Goal: Task Accomplishment & Management: Use online tool/utility

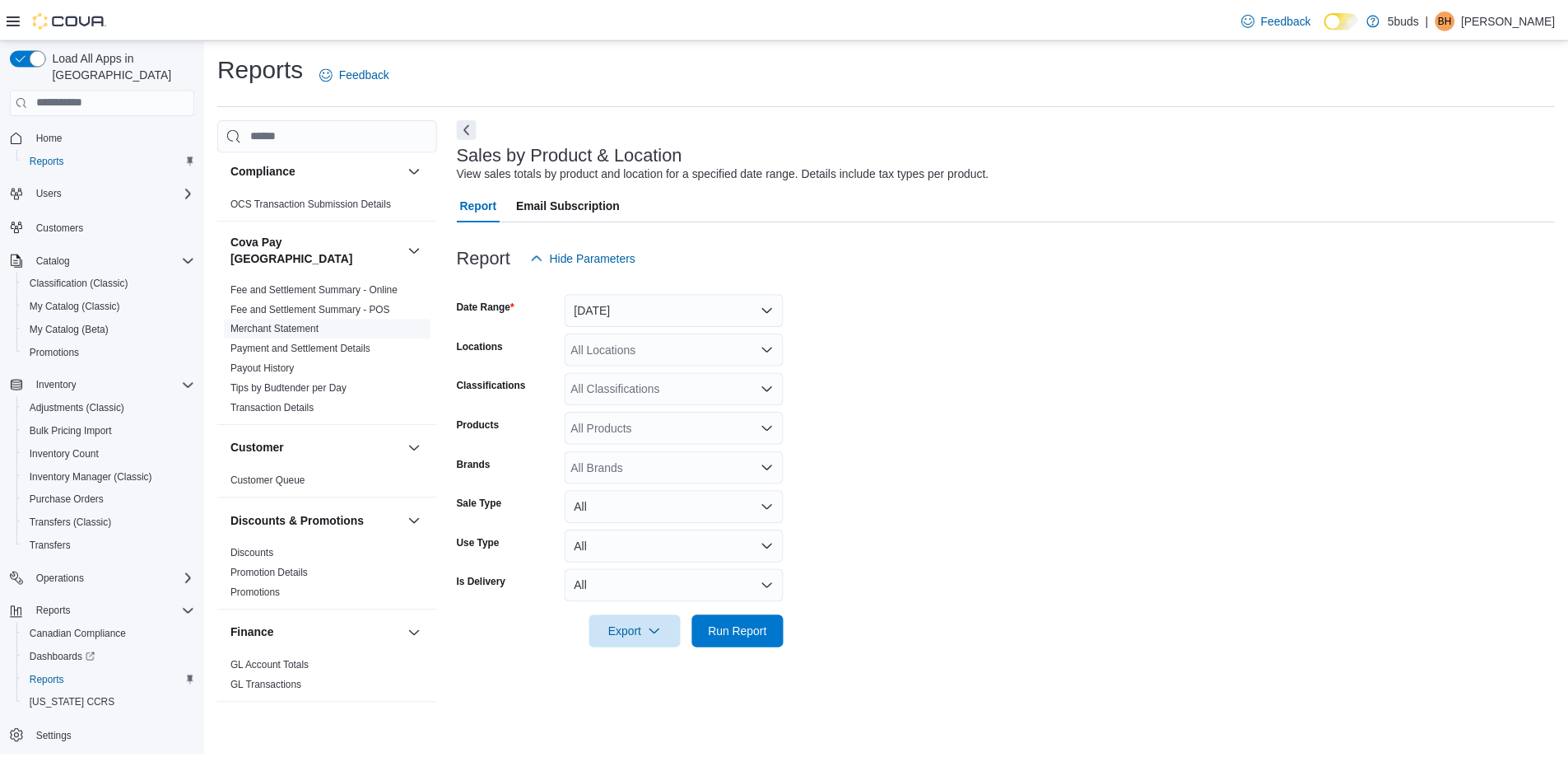
scroll to position [412, 0]
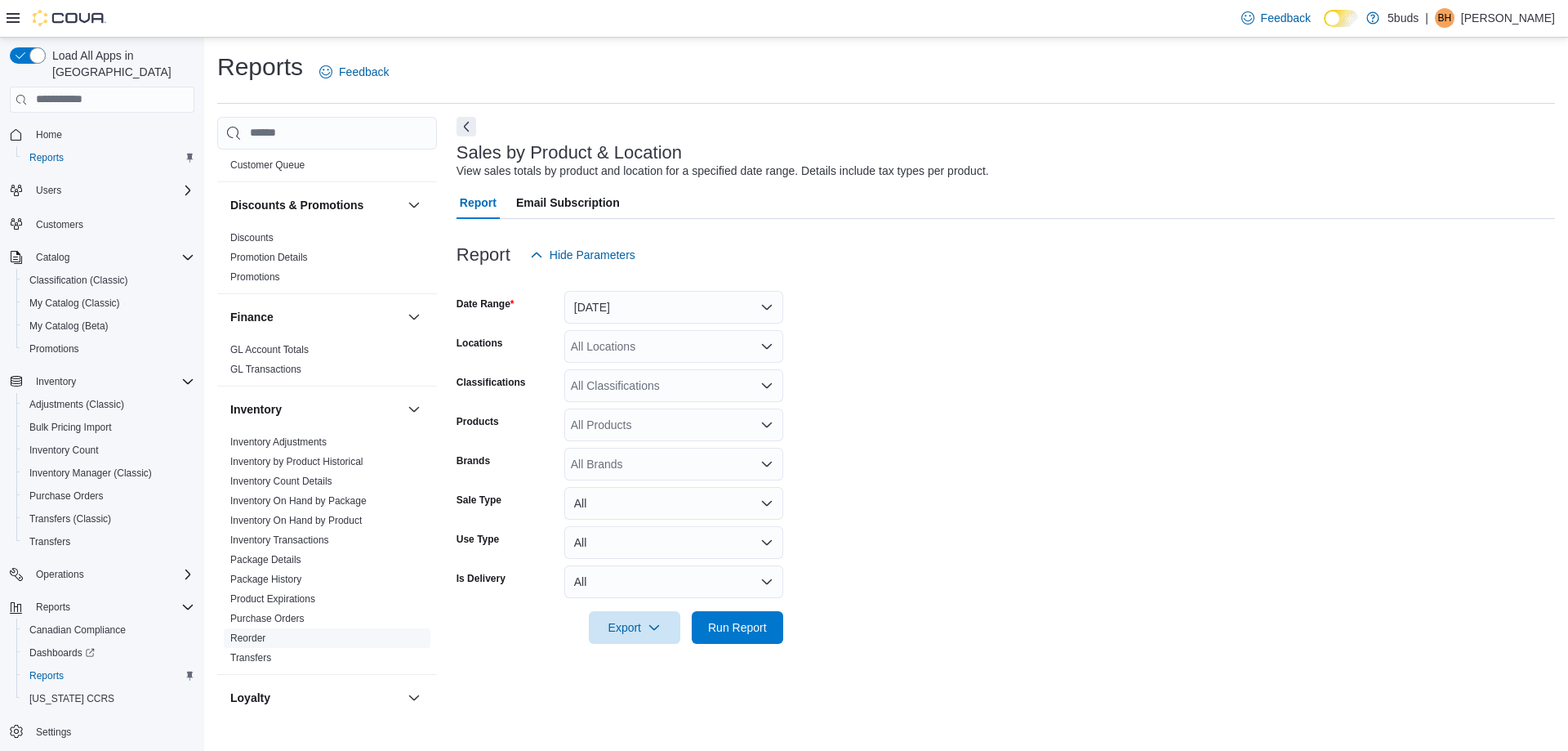
click at [255, 632] on link "Reorder" at bounding box center [248, 638] width 35 height 11
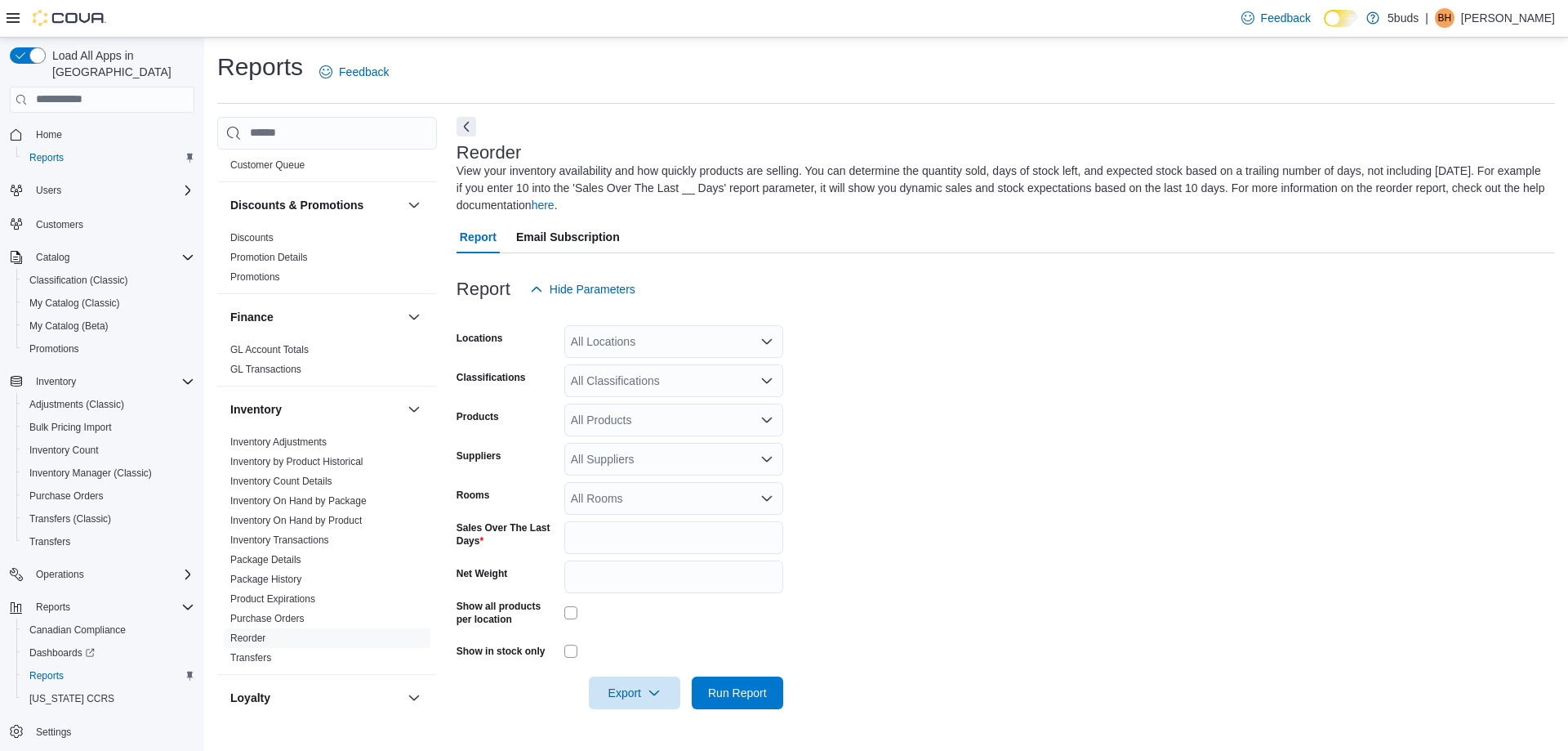
click at [608, 357] on form "Locations All Locations Classifications All Classifications Products All Produc…" at bounding box center [1005, 507] width 1098 height 403
click at [617, 350] on div "All Locations" at bounding box center [673, 341] width 219 height 32
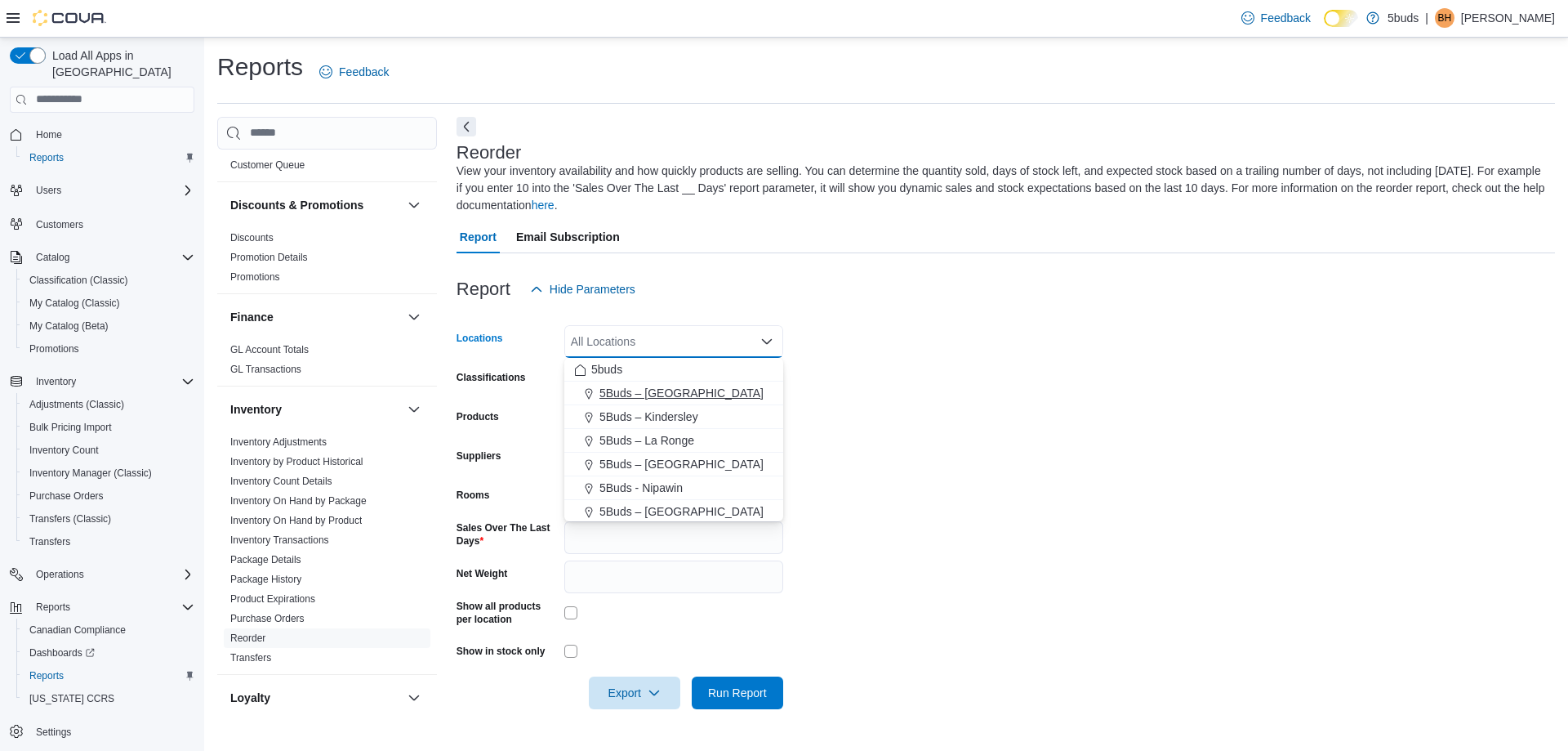
click at [662, 394] on span "5Buds – Humboldt" at bounding box center [681, 393] width 164 height 17
click at [1018, 380] on form "Locations 5Buds – Humboldt Combo box. Selected. 5Buds – Humboldt. Press Backspa…" at bounding box center [1005, 507] width 1098 height 403
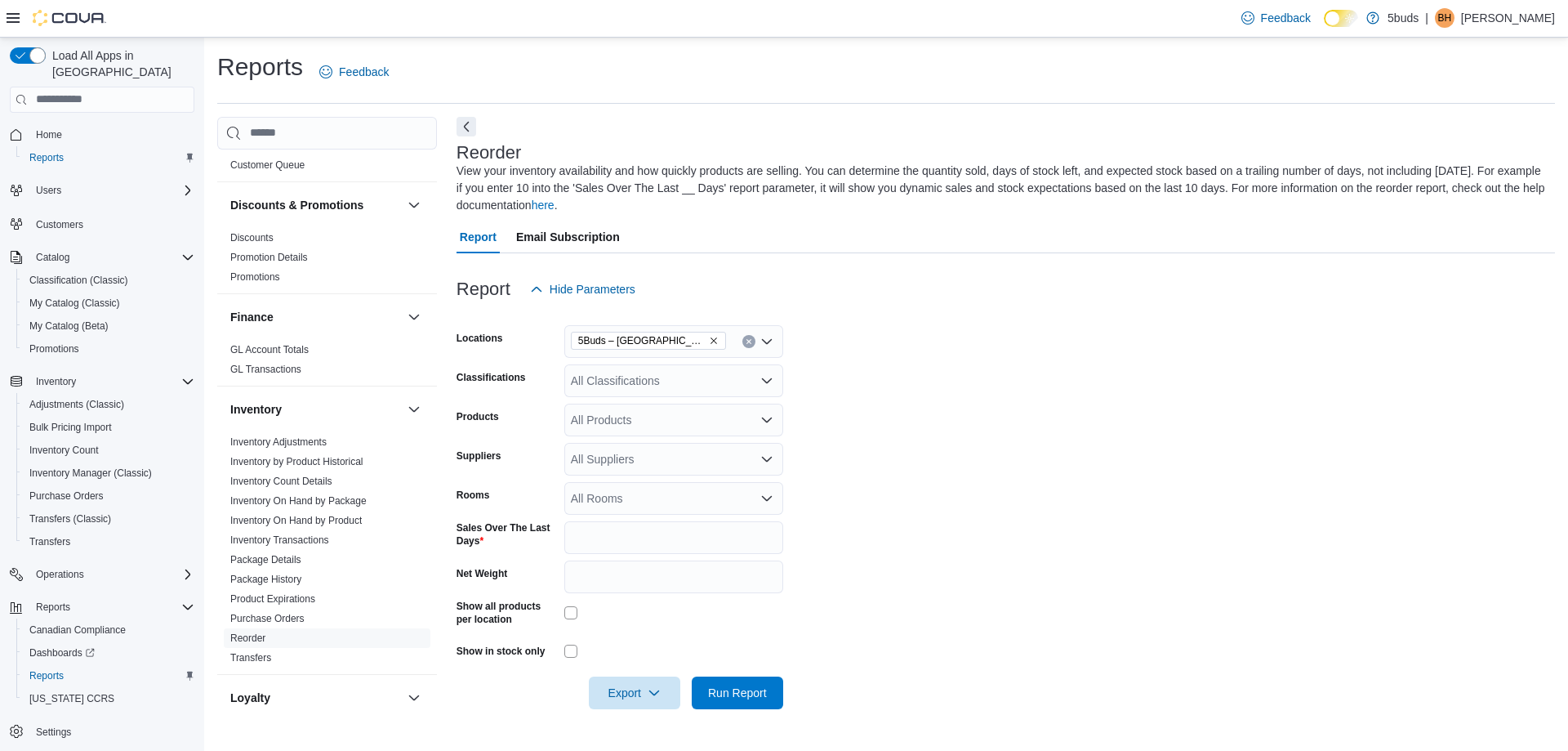
click at [619, 459] on div "All Suppliers" at bounding box center [673, 459] width 219 height 32
type input "****"
click at [626, 511] on span "BZAM - WYLD" at bounding box center [673, 510] width 199 height 17
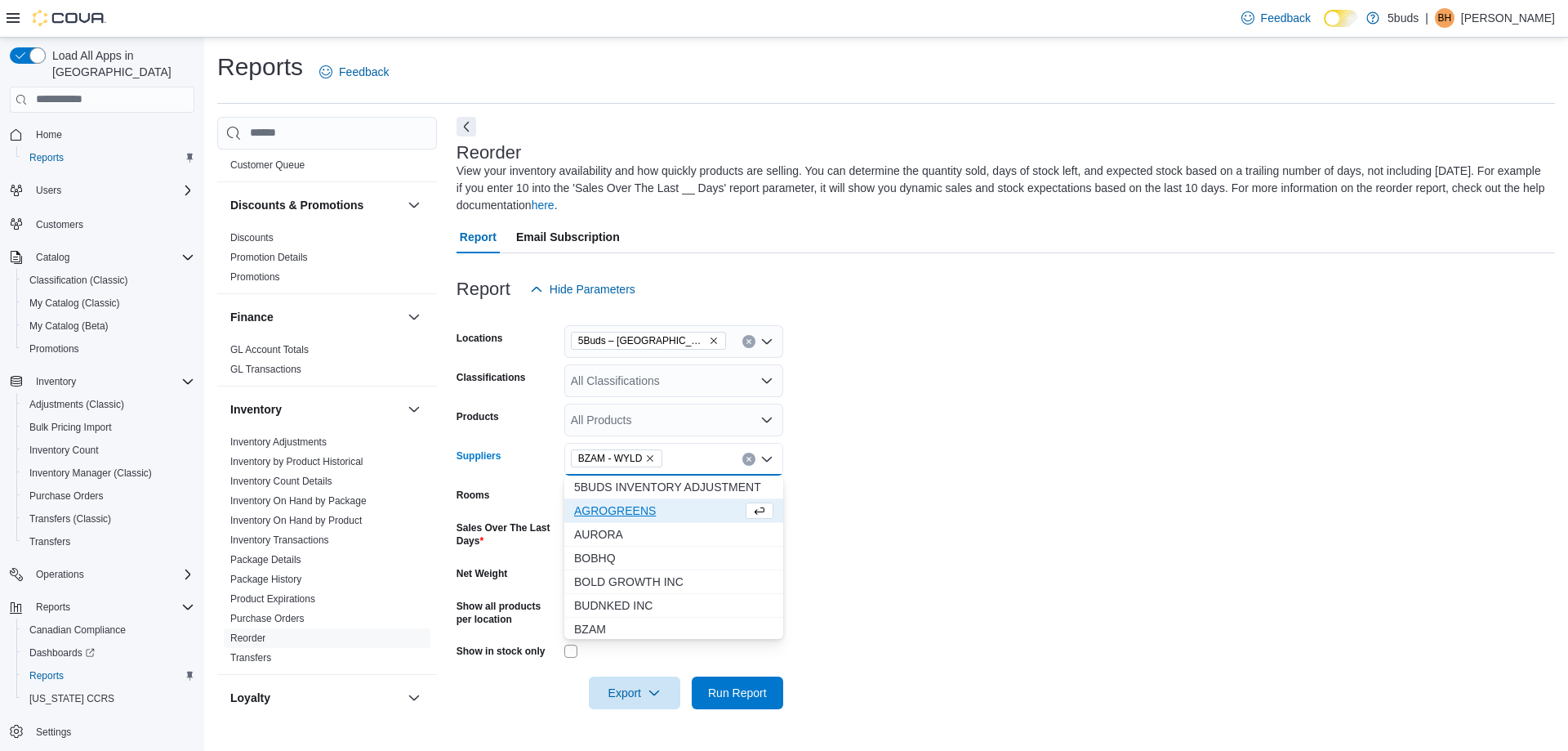
click at [1062, 551] on form "Locations 5Buds – Humboldt Classifications All Classifications Products All Pro…" at bounding box center [1005, 507] width 1098 height 403
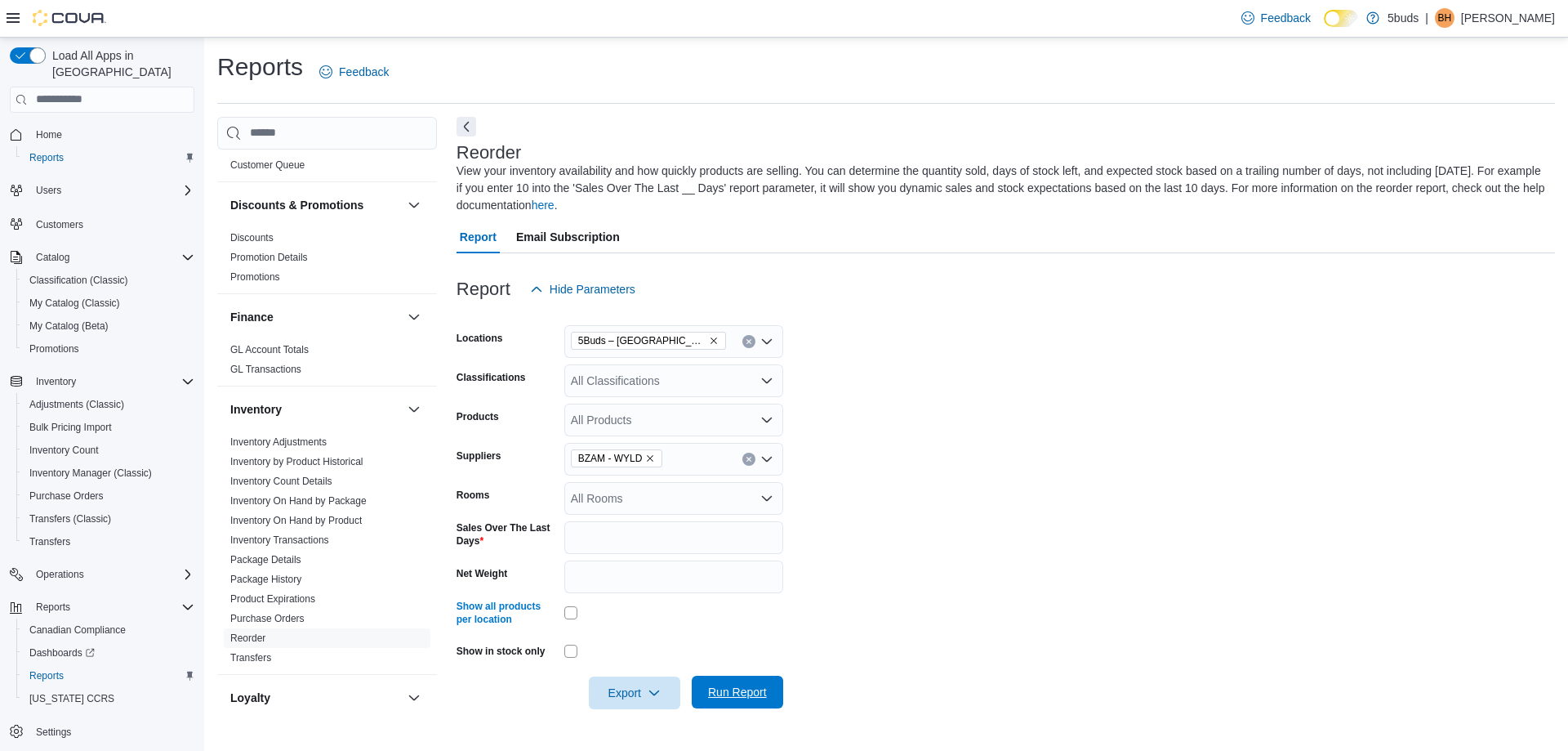
click at [751, 703] on span "Run Report" at bounding box center [737, 691] width 72 height 32
click at [625, 689] on span "Export" at bounding box center [628, 691] width 72 height 32
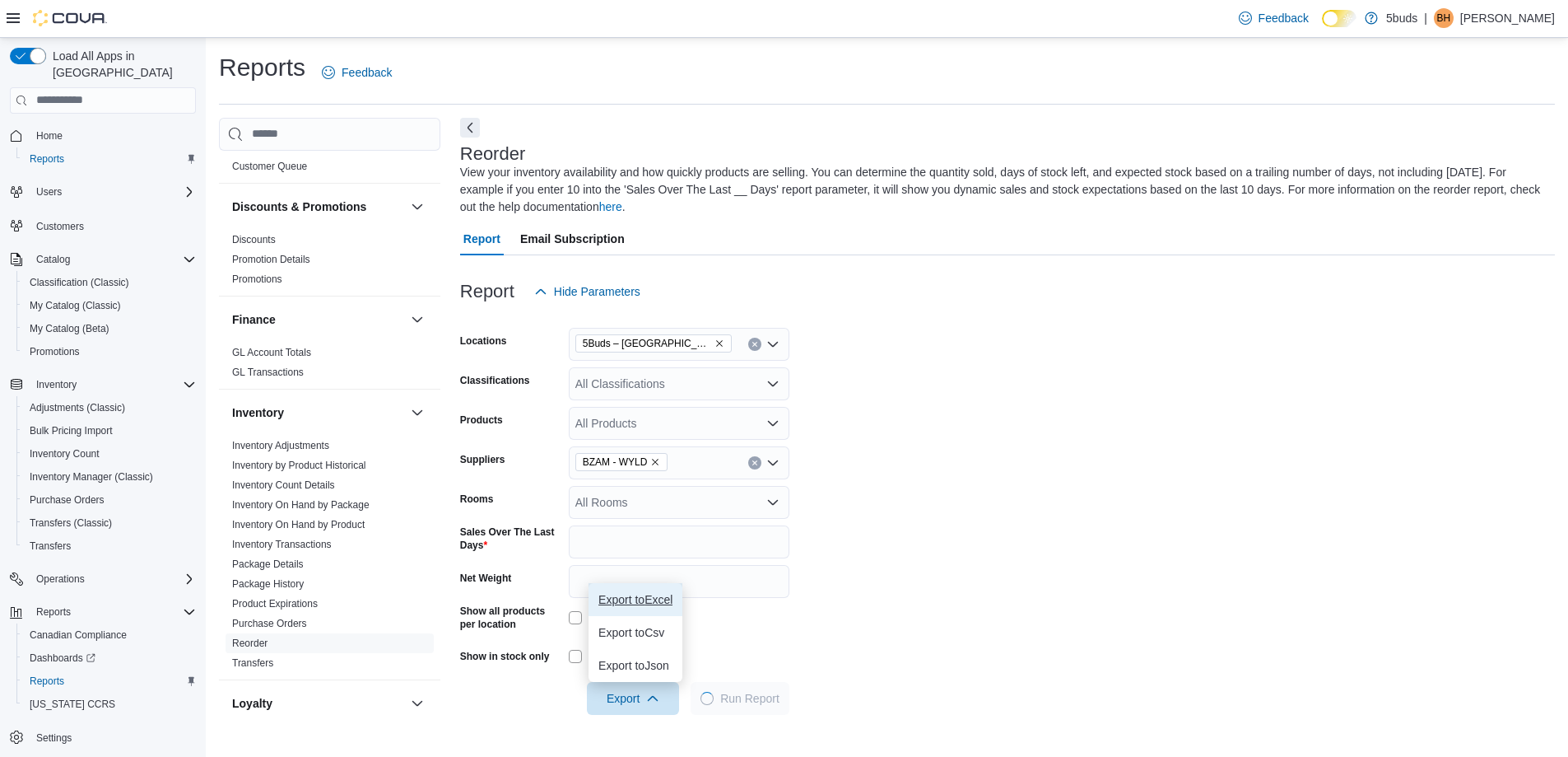
click at [661, 599] on span "Export to Excel" at bounding box center [635, 599] width 74 height 13
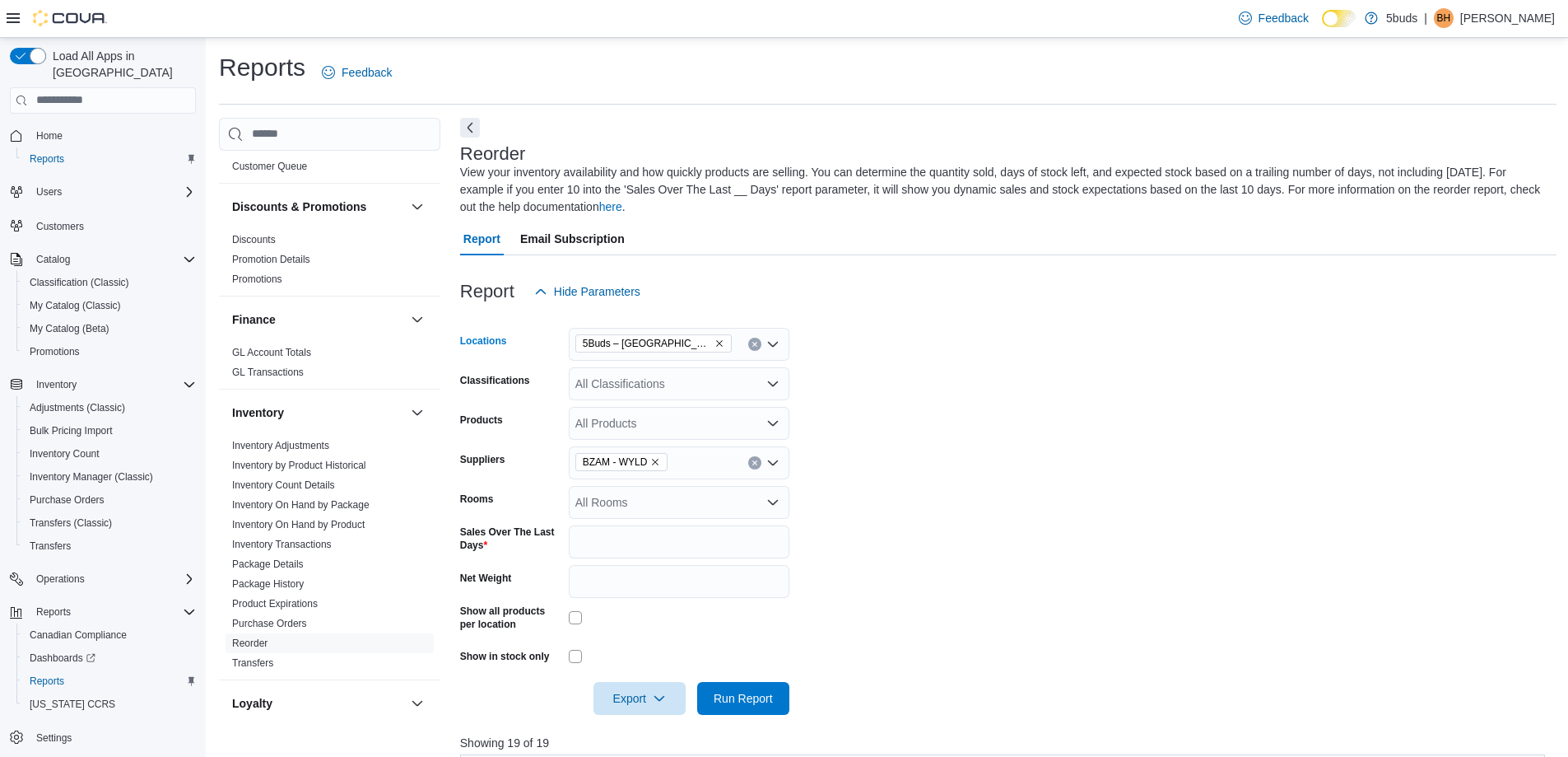
click at [714, 344] on icon "Remove 5Buds – Humboldt from selection in this group" at bounding box center [719, 343] width 10 height 10
type input "****"
click at [649, 372] on span "5Buds – Kindersley" at bounding box center [654, 372] width 100 height 17
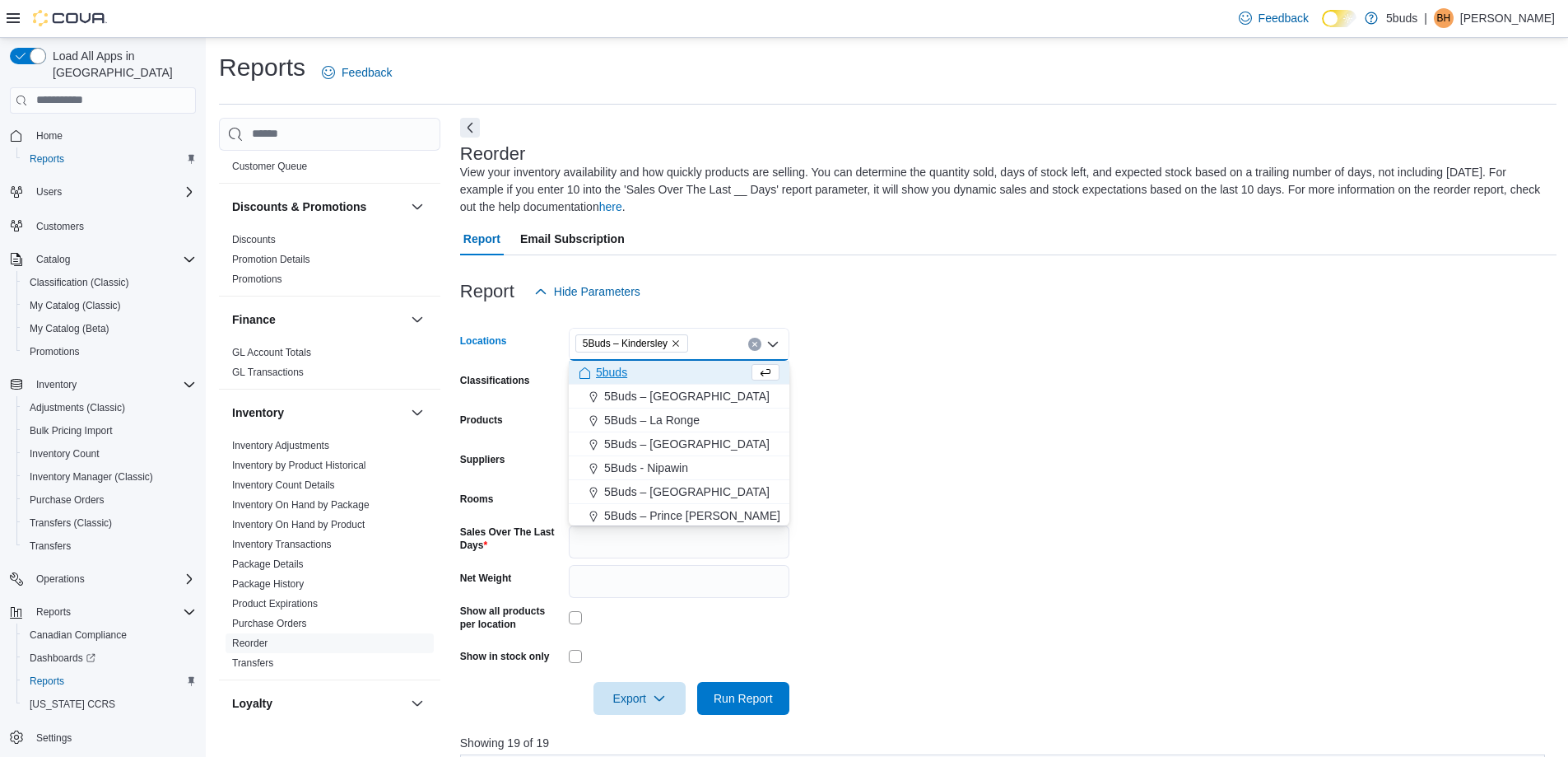
click at [1085, 367] on form "Locations 5Buds – Kindersley Combo box. Selected. 5Buds – Kindersley. Press Bac…" at bounding box center [1008, 511] width 1096 height 406
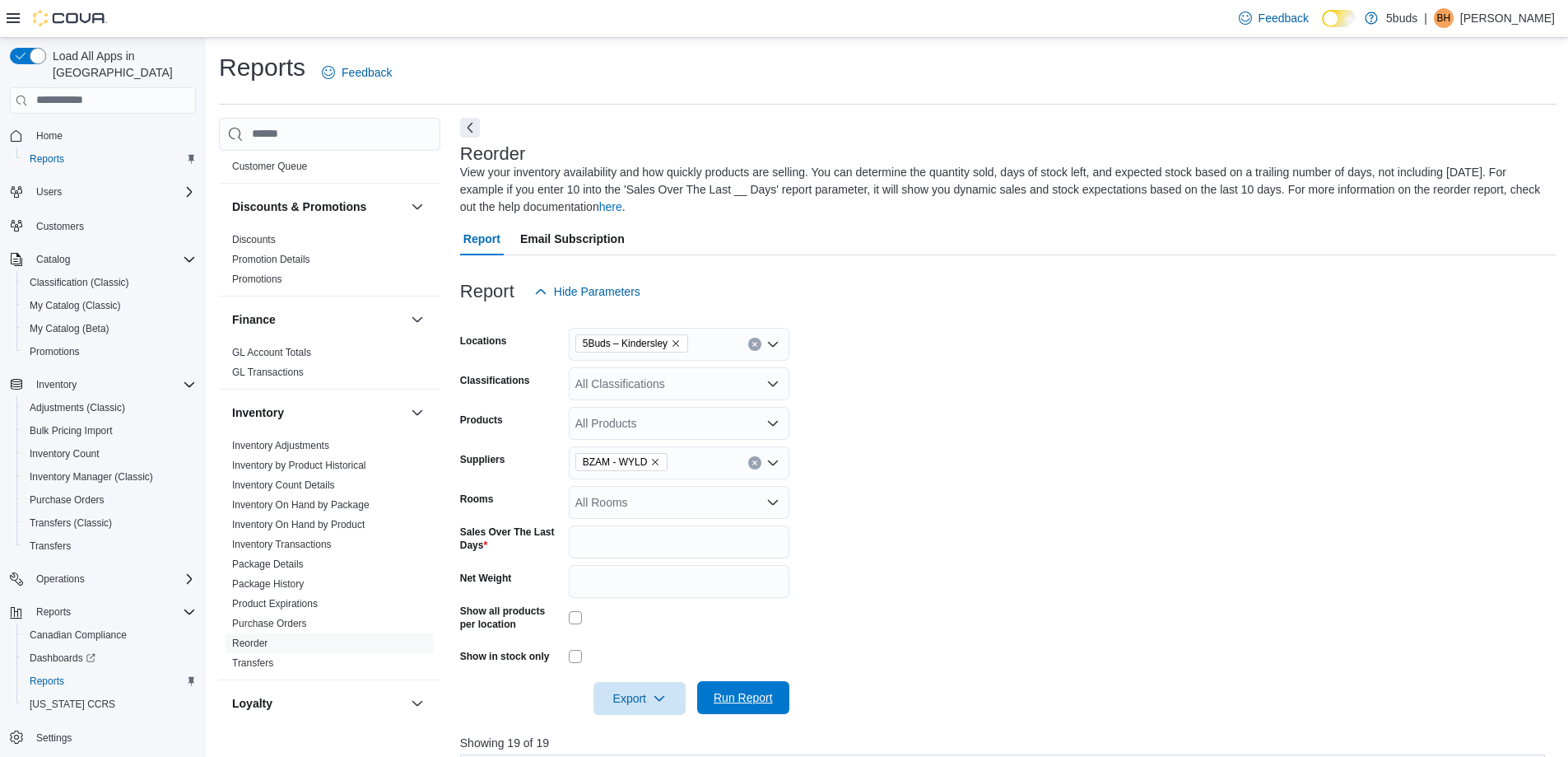
click at [725, 701] on span "Run Report" at bounding box center [742, 697] width 59 height 17
click at [613, 691] on span "Export" at bounding box center [640, 697] width 73 height 33
click at [652, 599] on span "Export to Excel" at bounding box center [642, 599] width 74 height 13
click at [675, 346] on icon "Remove 5Buds – Kindersley from selection in this group" at bounding box center [675, 343] width 10 height 10
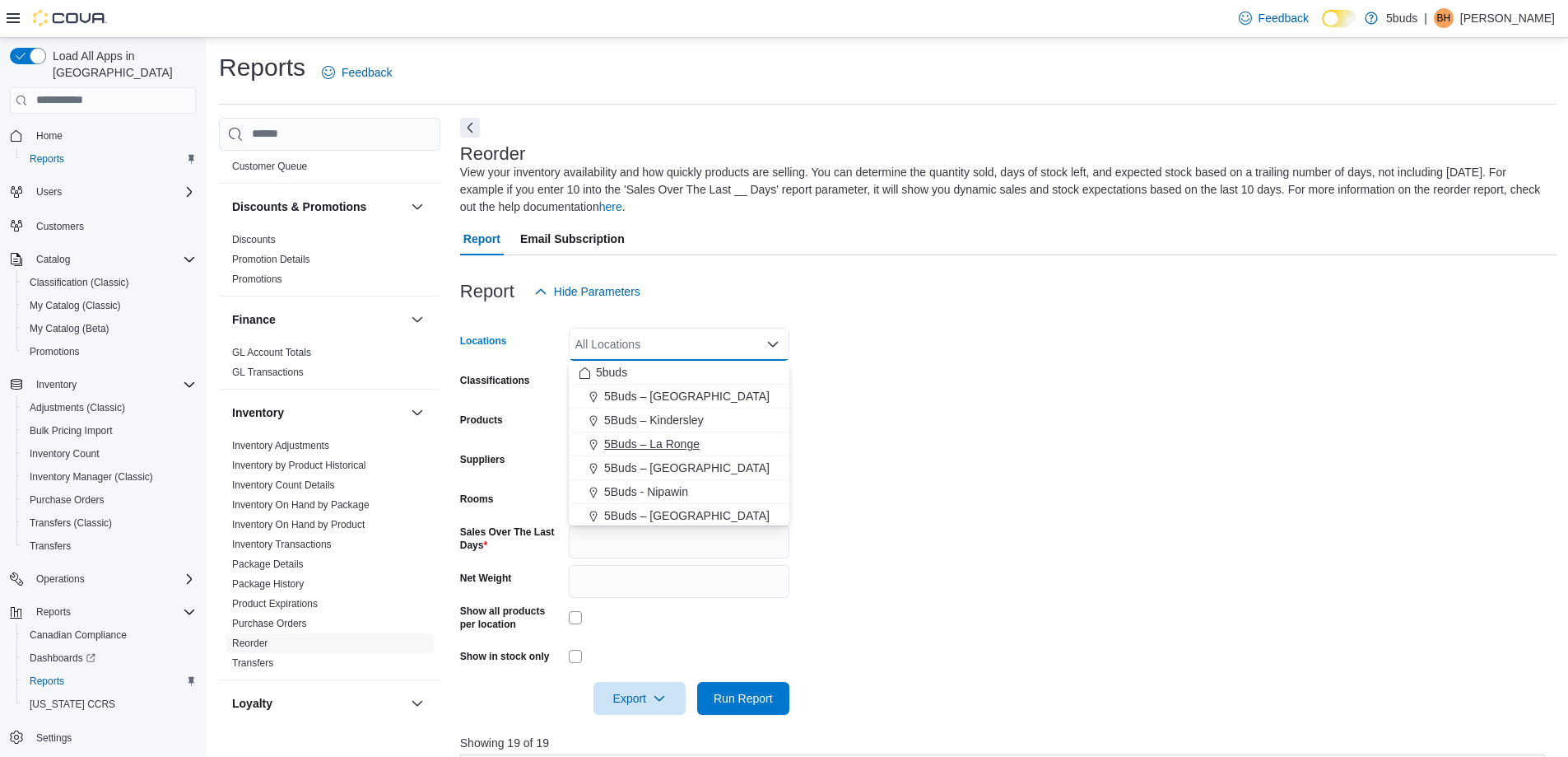
click at [623, 436] on span "5Buds – La Ronge" at bounding box center [652, 444] width 96 height 17
click at [1103, 436] on form "Locations 5Buds – La Ronge Combo box. Selected. 5Buds – La Ronge. Press Backspa…" at bounding box center [1008, 511] width 1096 height 406
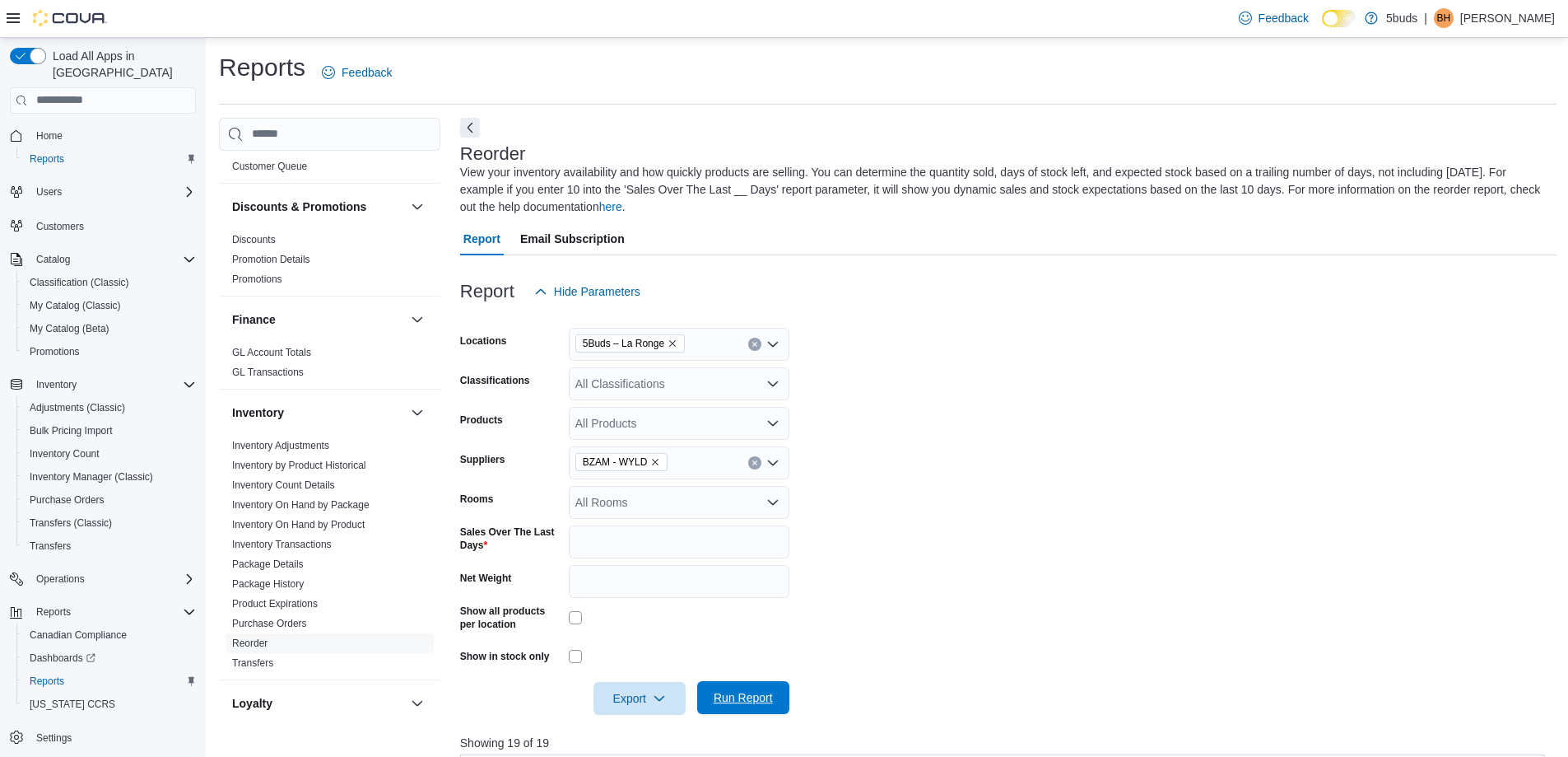
click at [748, 701] on span "Run Report" at bounding box center [742, 697] width 59 height 17
click at [626, 697] on span "Export" at bounding box center [640, 697] width 73 height 33
click at [641, 605] on span "Export to Excel" at bounding box center [642, 599] width 74 height 13
click at [674, 344] on icon "Remove 5Buds – La Ronge from selection in this group" at bounding box center [672, 343] width 10 height 10
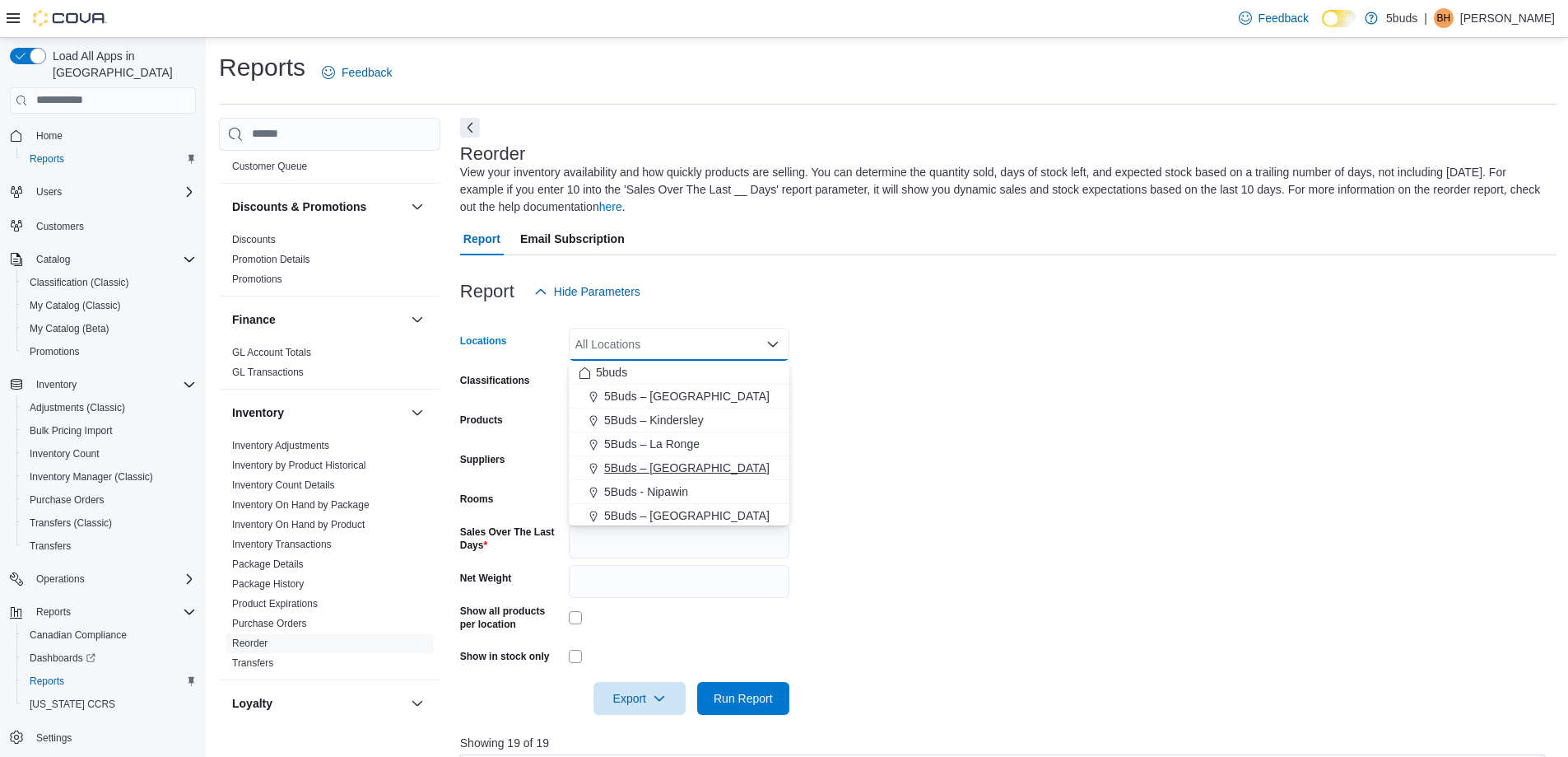
click at [662, 459] on button "5Buds – Meadow Lake" at bounding box center [679, 467] width 220 height 24
click at [1164, 456] on form "Locations 5Buds – Meadow Lake Combo box. Selected. 5Buds – Meadow Lake. Press B…" at bounding box center [1008, 511] width 1096 height 406
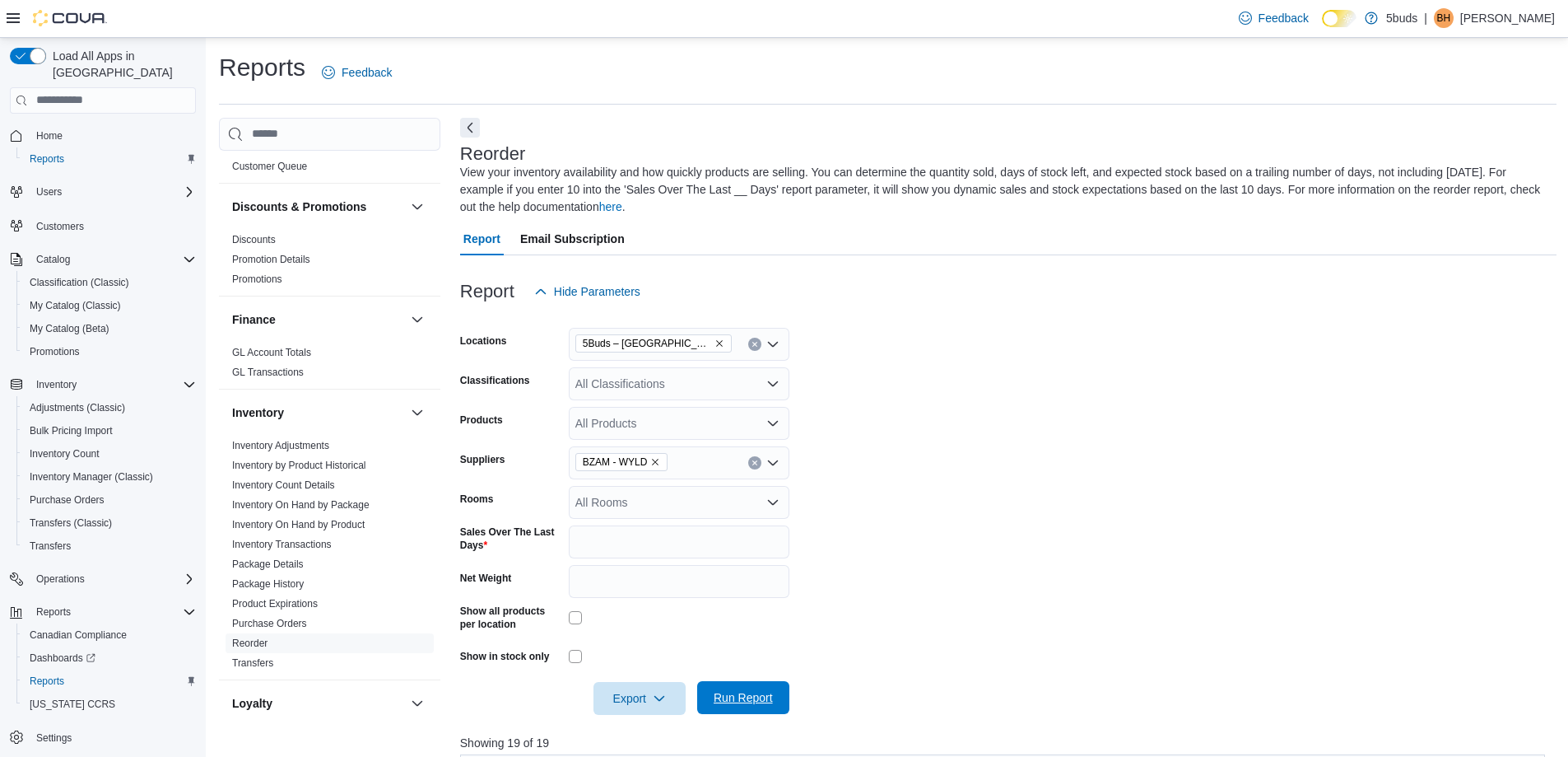
click at [766, 701] on span "Run Report" at bounding box center [742, 697] width 59 height 17
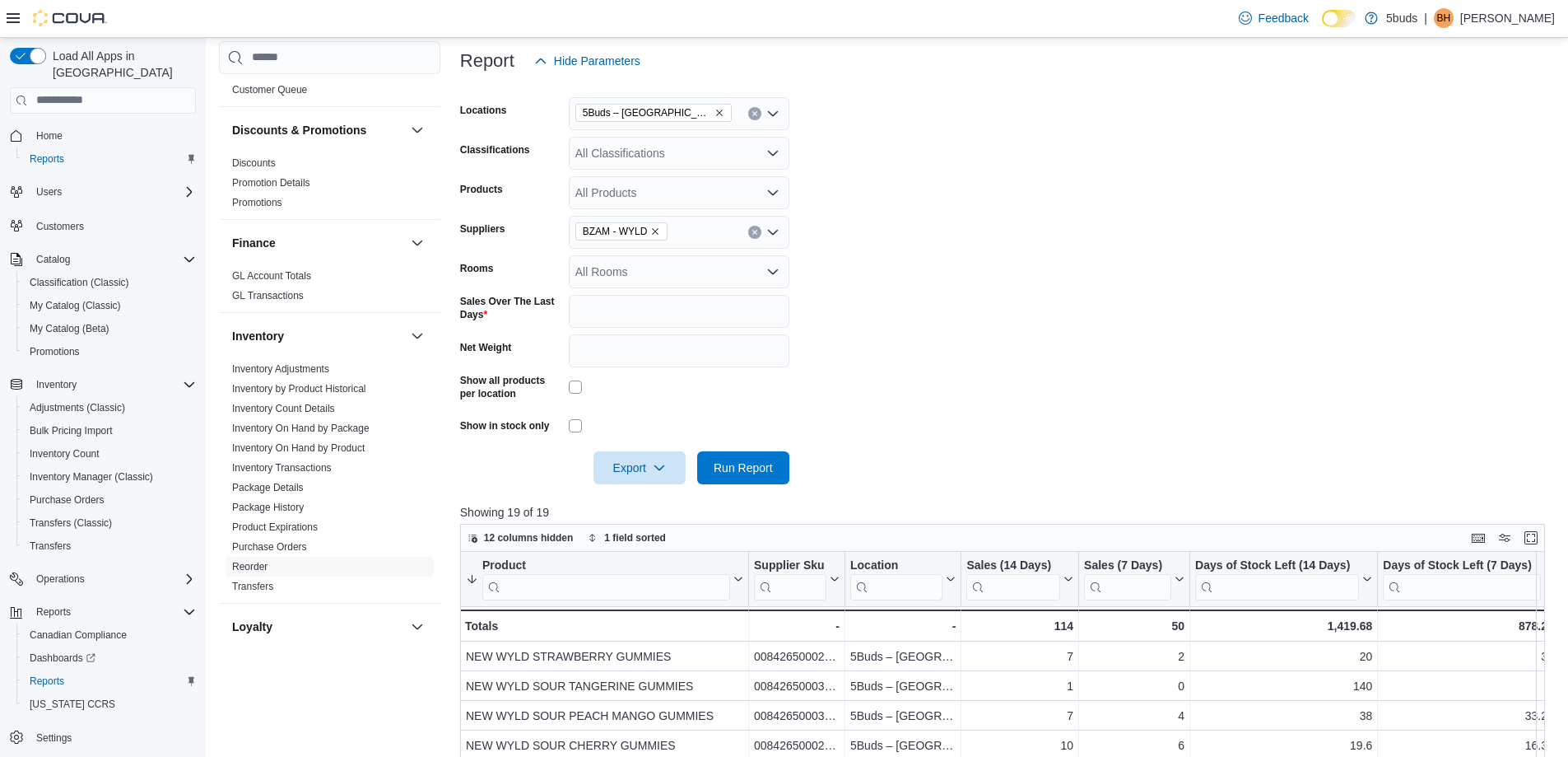
scroll to position [247, 0]
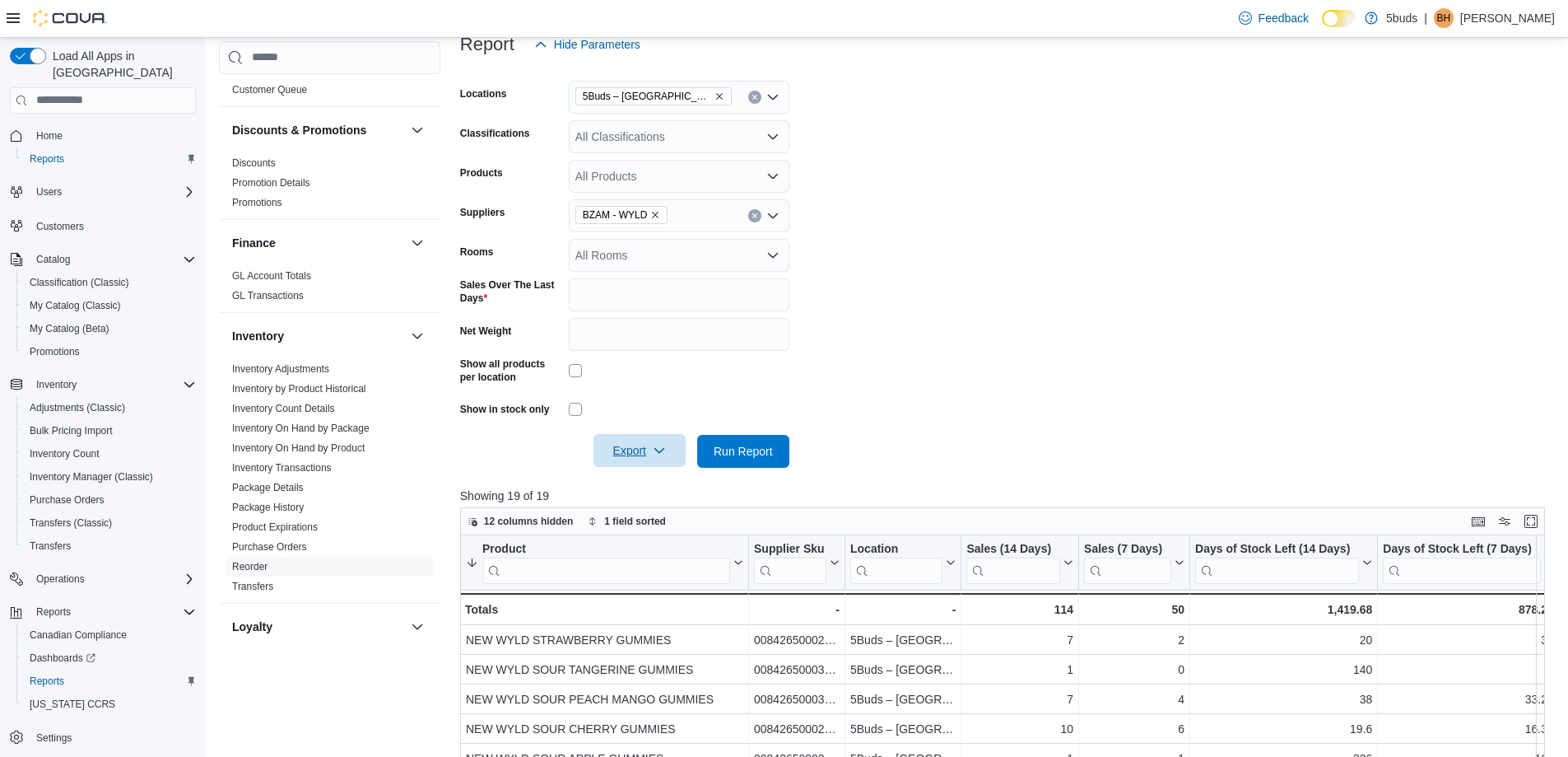
click at [631, 452] on span "Export" at bounding box center [640, 450] width 73 height 33
click at [641, 480] on span "Export to Excel" at bounding box center [642, 483] width 74 height 13
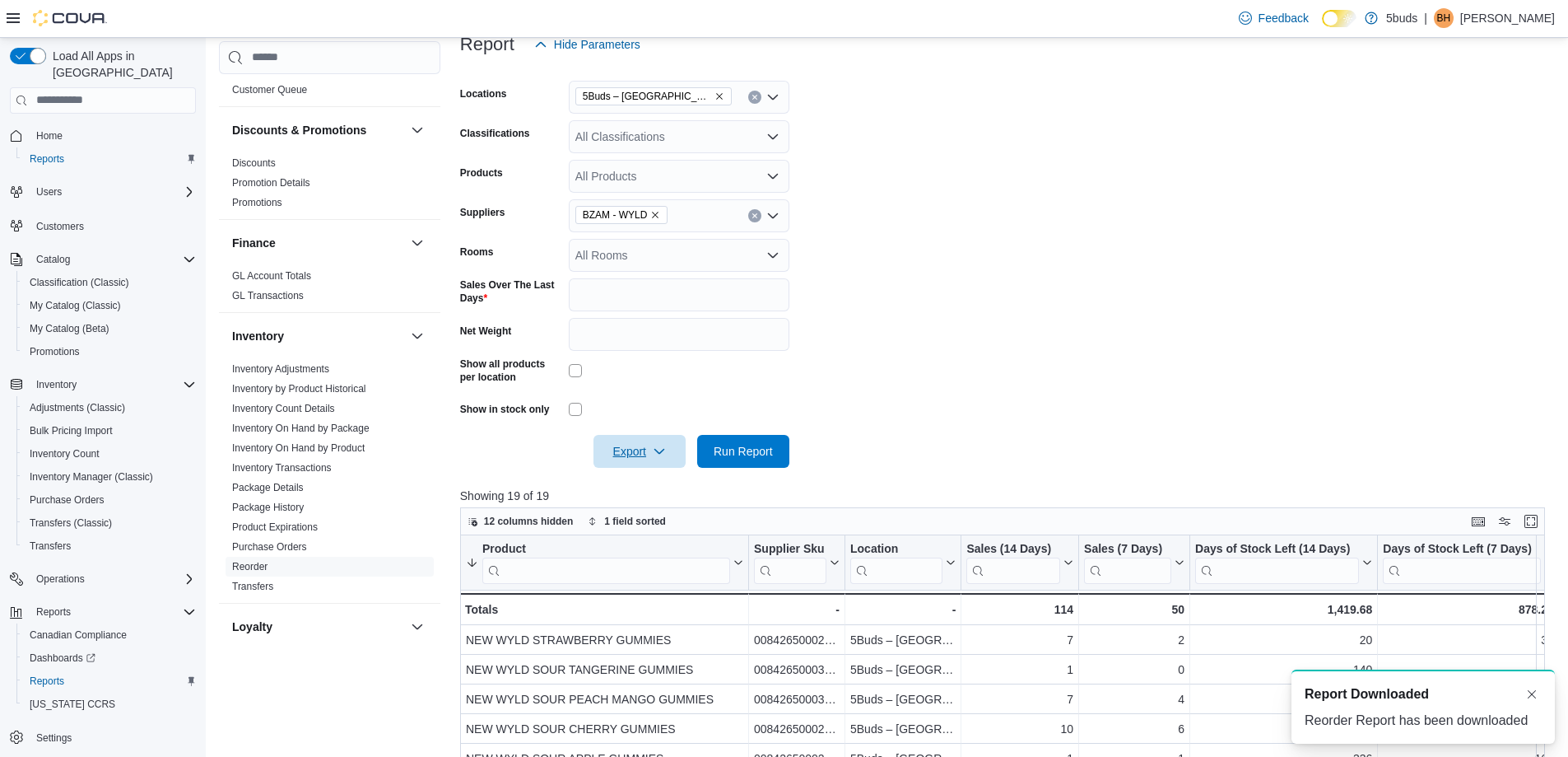
scroll to position [0, 0]
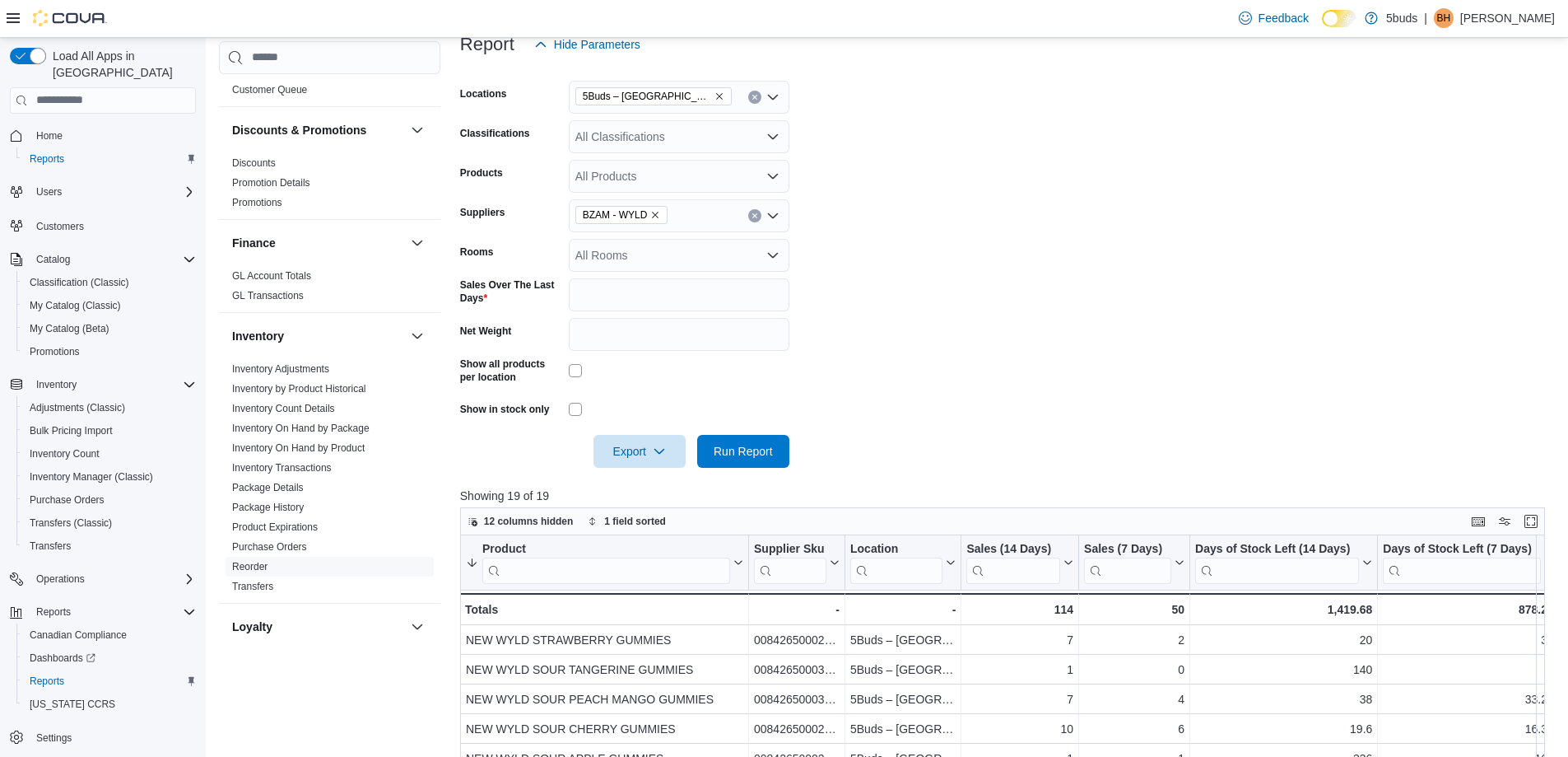
click at [714, 100] on icon "Remove 5Buds – Meadow Lake from selection in this group" at bounding box center [719, 96] width 10 height 10
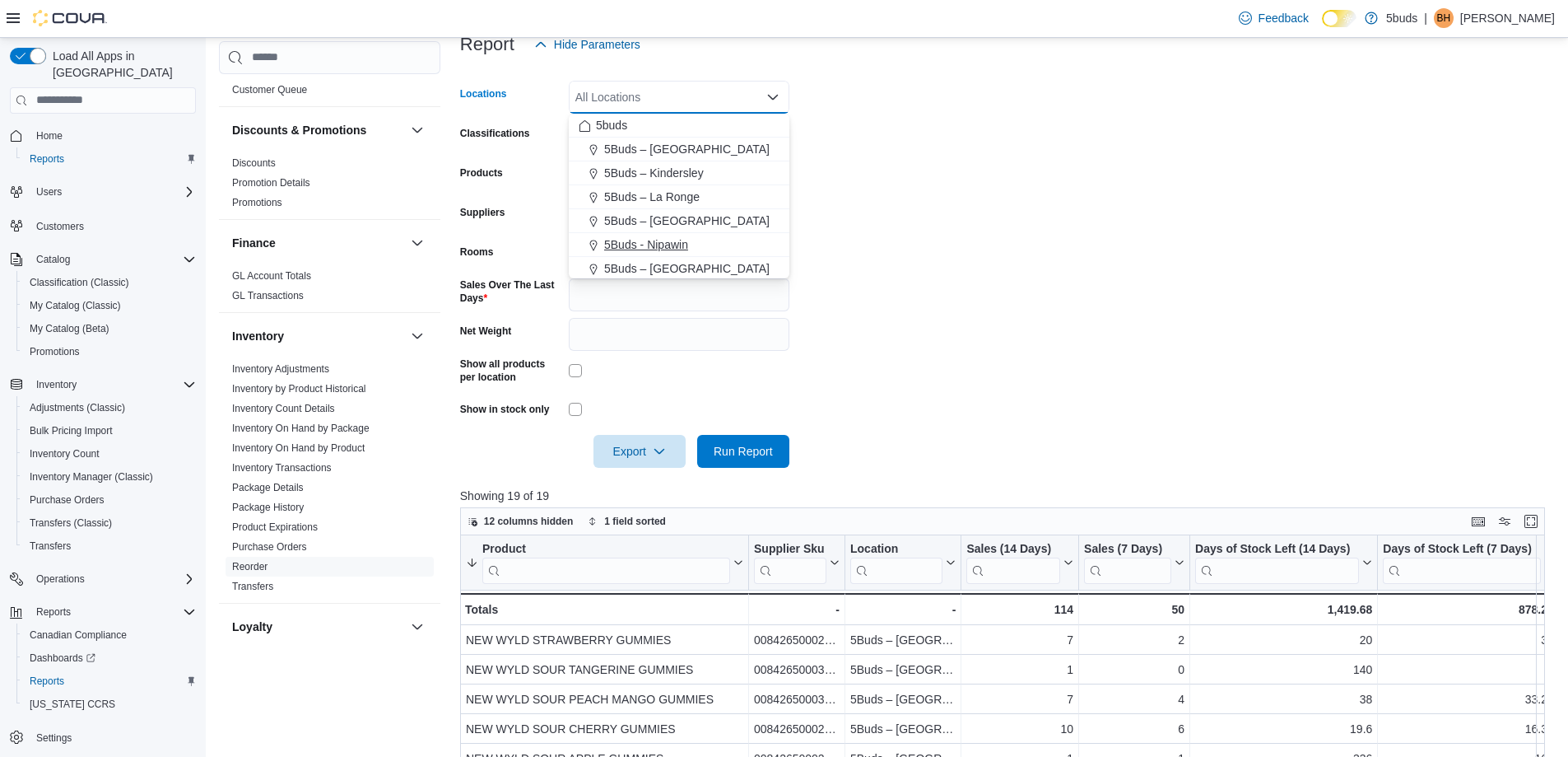
click at [658, 246] on span "5Buds - Nipawin" at bounding box center [646, 244] width 84 height 17
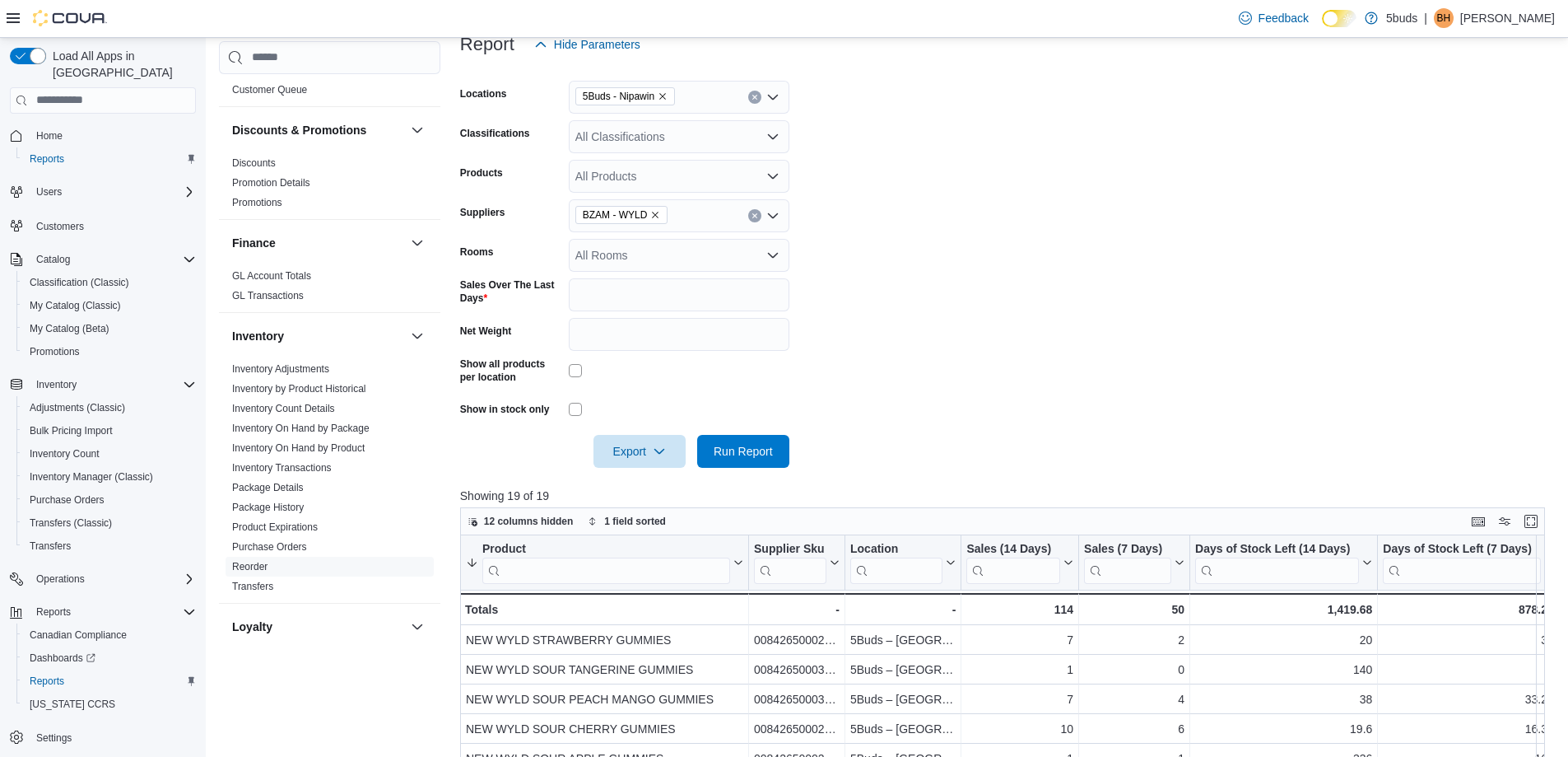
click at [1089, 246] on form "Locations 5Buds - Nipawin Classifications All Classifications Products All Prod…" at bounding box center [1008, 264] width 1096 height 406
click at [765, 457] on span "Run Report" at bounding box center [742, 450] width 59 height 17
click at [633, 445] on span "Export" at bounding box center [640, 450] width 73 height 33
click at [623, 487] on span "Export to Excel" at bounding box center [642, 483] width 74 height 13
click at [660, 91] on icon "Remove 5Buds - Nipawin from selection in this group" at bounding box center [662, 96] width 10 height 10
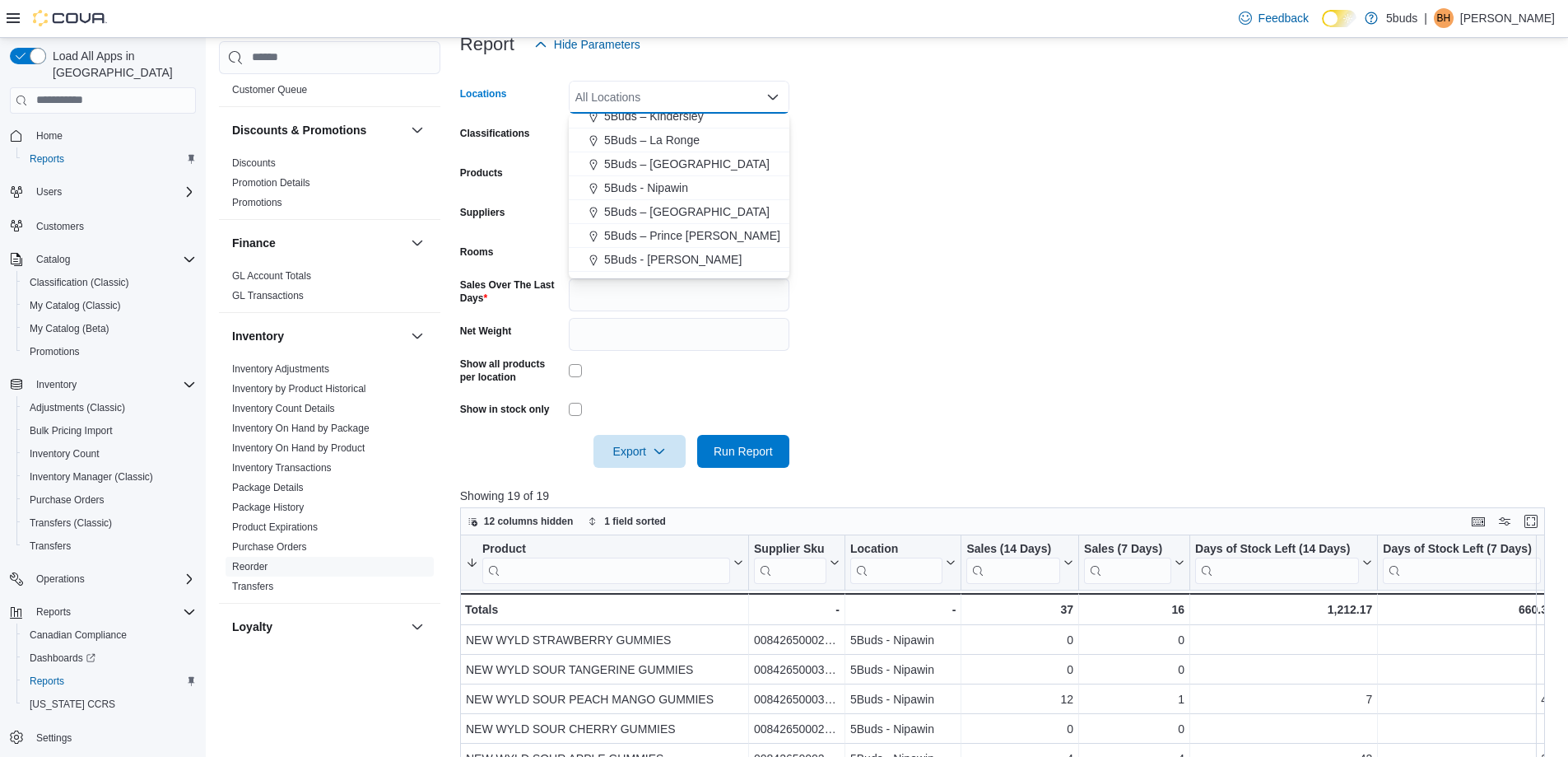
scroll to position [82, 0]
click at [681, 183] on span "5Buds – North Battleford" at bounding box center [687, 186] width 165 height 17
click at [1081, 204] on form "Locations 5Buds – North Battleford Combo box. Selected. 5Buds – North Battlefor…" at bounding box center [1008, 264] width 1096 height 406
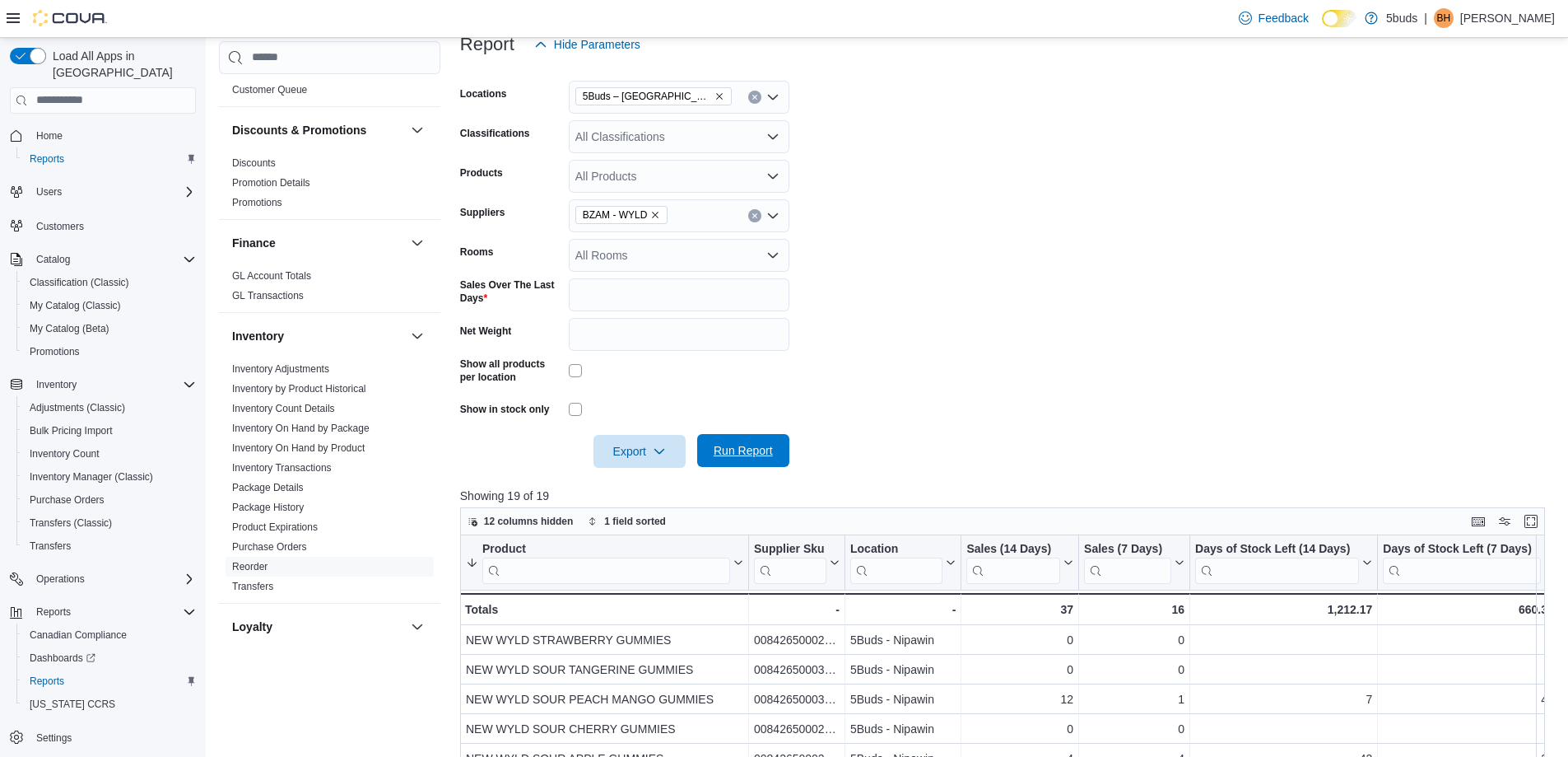
click at [763, 445] on span "Run Report" at bounding box center [742, 450] width 59 height 17
click at [648, 443] on span "Export" at bounding box center [640, 450] width 73 height 33
click at [663, 479] on span "Export to Excel" at bounding box center [642, 483] width 74 height 13
click at [714, 91] on icon "Remove 5Buds – North Battleford from selection in this group" at bounding box center [719, 96] width 10 height 10
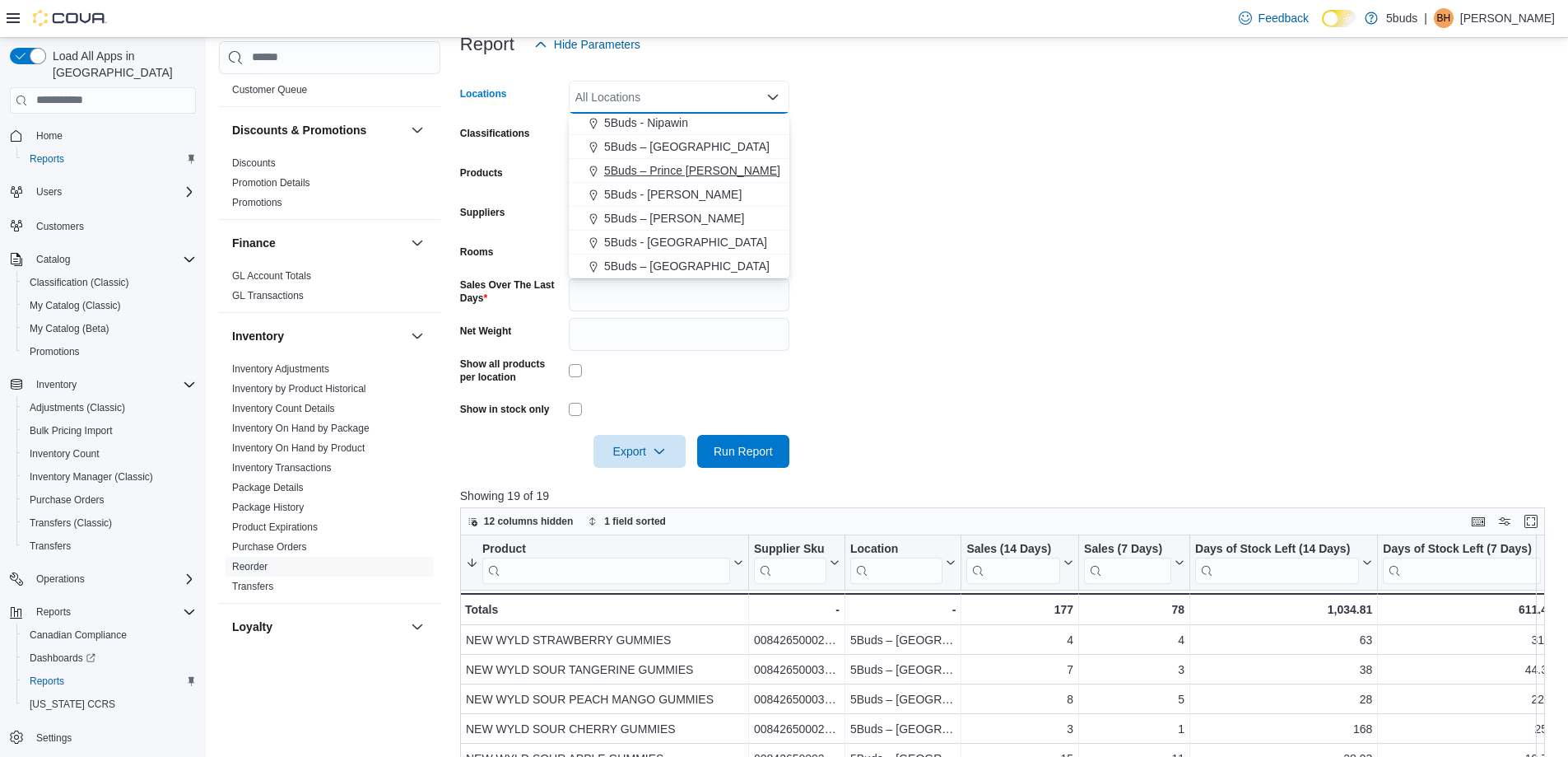
click at [683, 175] on span "5Buds – Prince Albert" at bounding box center [692, 170] width 176 height 17
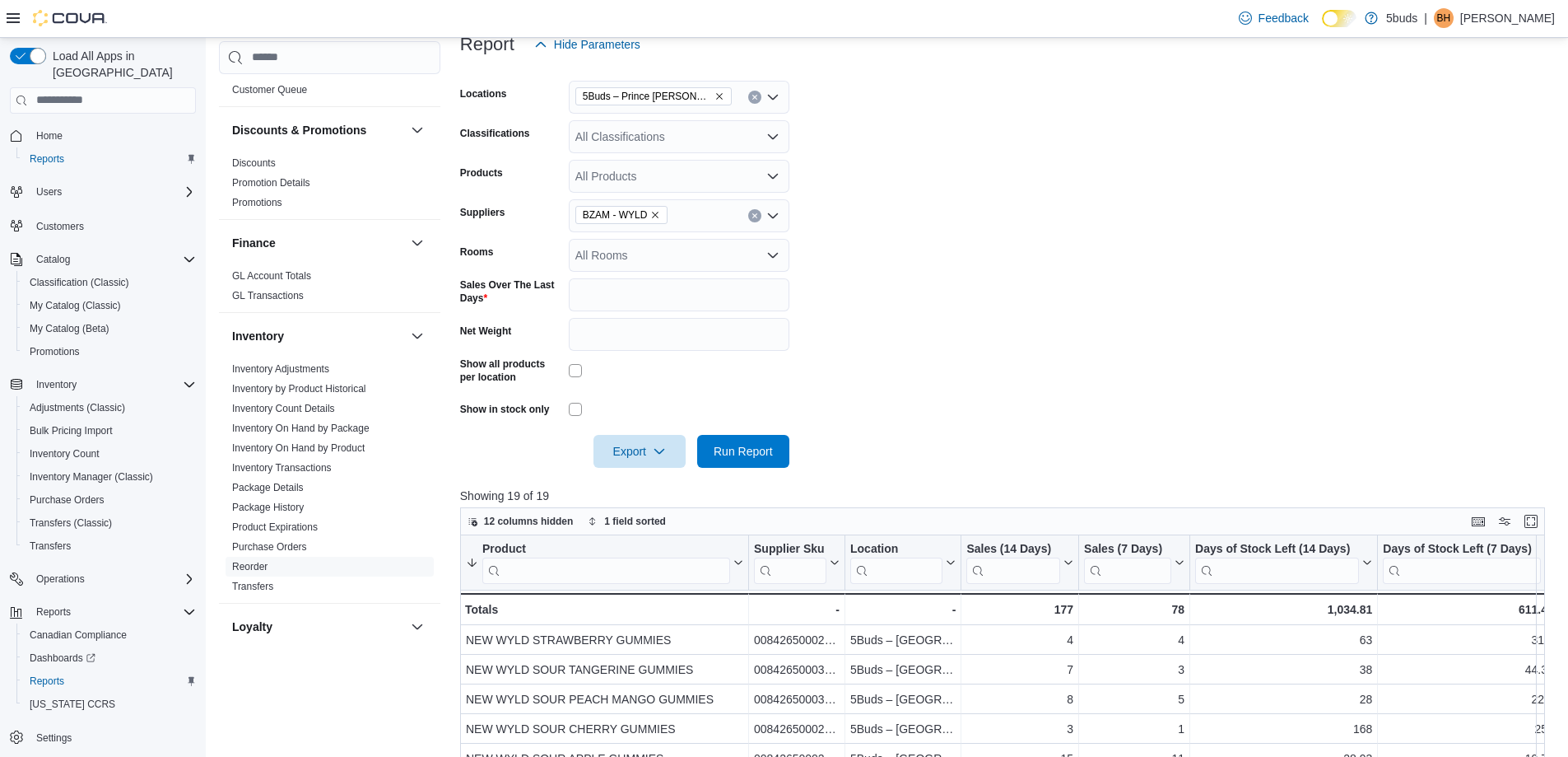
click at [978, 227] on form "Locations 5Buds – Prince Albert Classifications All Classifications Products Al…" at bounding box center [1008, 264] width 1096 height 406
click at [759, 451] on span "Run Report" at bounding box center [742, 450] width 59 height 17
click at [628, 447] on span "Export" at bounding box center [640, 450] width 73 height 33
click at [645, 475] on button "Export to Excel" at bounding box center [642, 483] width 94 height 33
click at [714, 96] on icon "Remove 5Buds – Prince Albert from selection in this group" at bounding box center [719, 96] width 10 height 10
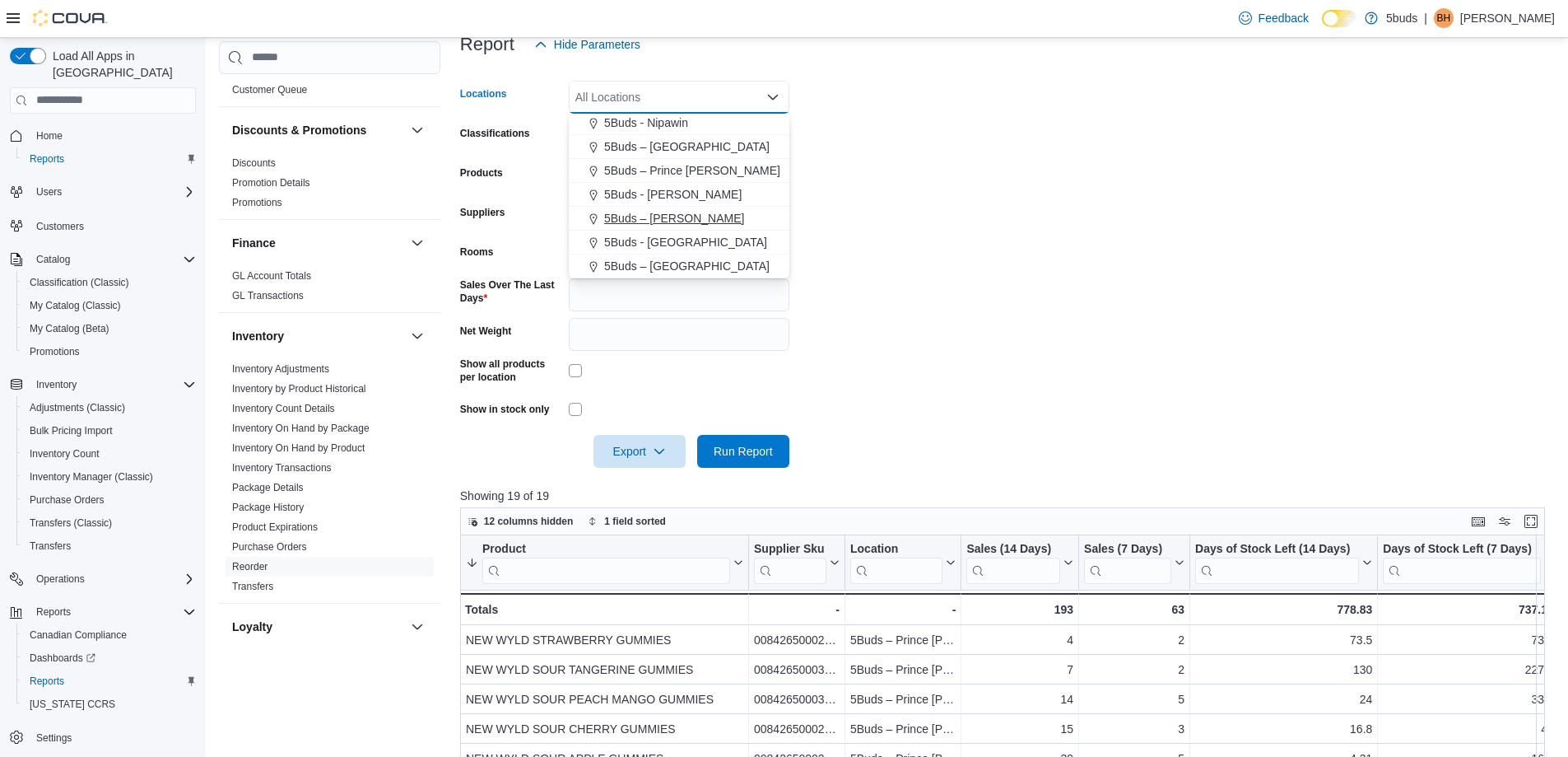
click at [663, 213] on span "5Buds – Warman" at bounding box center [674, 218] width 140 height 17
click at [706, 94] on icon "Remove 5Buds – Warman from selection in this group" at bounding box center [711, 96] width 10 height 10
click at [670, 241] on span "5Buds - [PERSON_NAME]" at bounding box center [673, 234] width 137 height 17
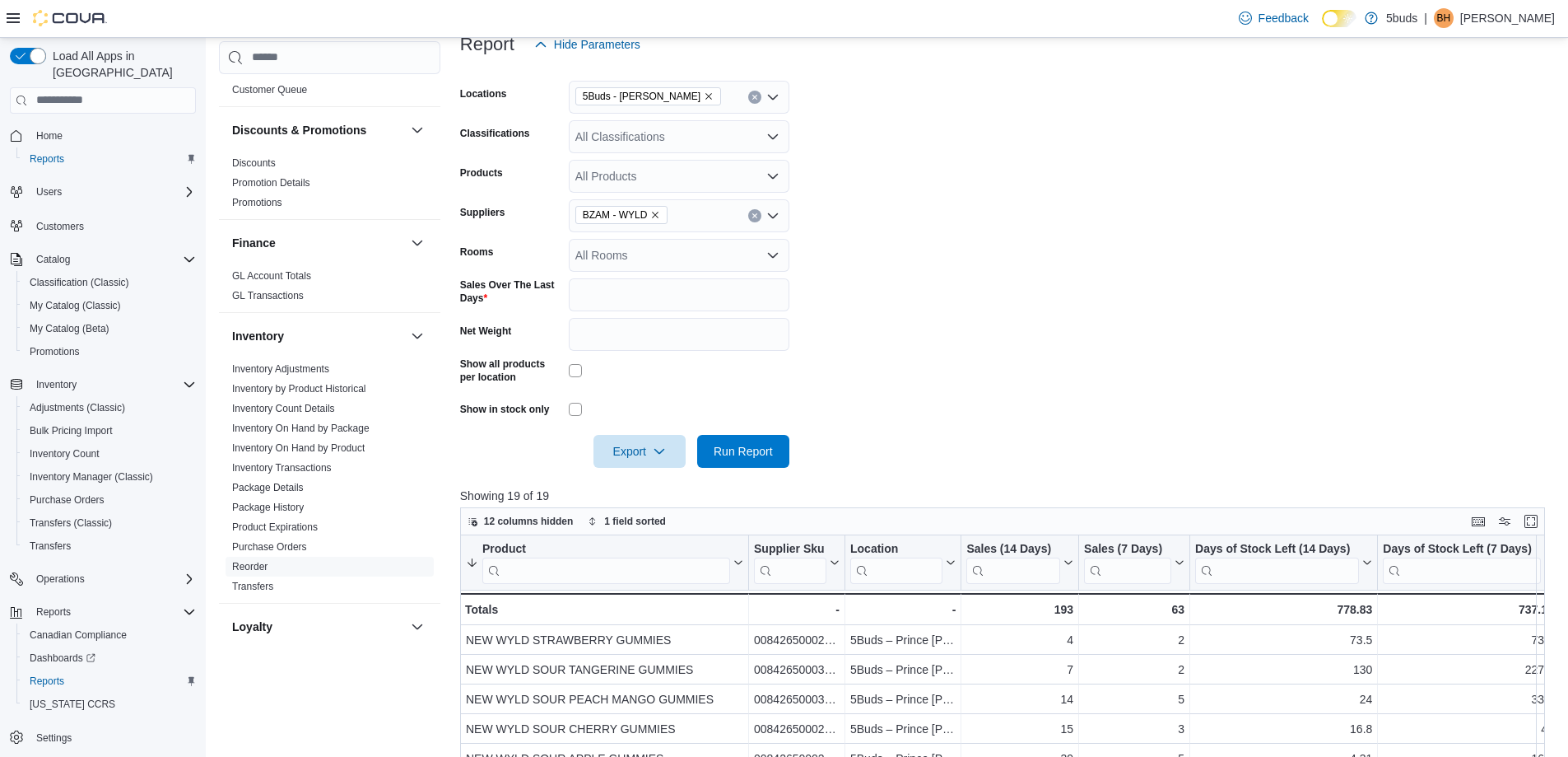
click at [1096, 222] on form "Locations 5Buds - Regina Classifications All Classifications Products All Produ…" at bounding box center [1008, 264] width 1096 height 406
click at [769, 452] on span "Run Report" at bounding box center [742, 450] width 59 height 17
click at [642, 457] on span "Export" at bounding box center [640, 450] width 73 height 33
click at [647, 475] on button "Export to Excel" at bounding box center [642, 483] width 94 height 33
click at [705, 98] on icon "Remove 5Buds - Regina from selection in this group" at bounding box center [708, 96] width 6 height 6
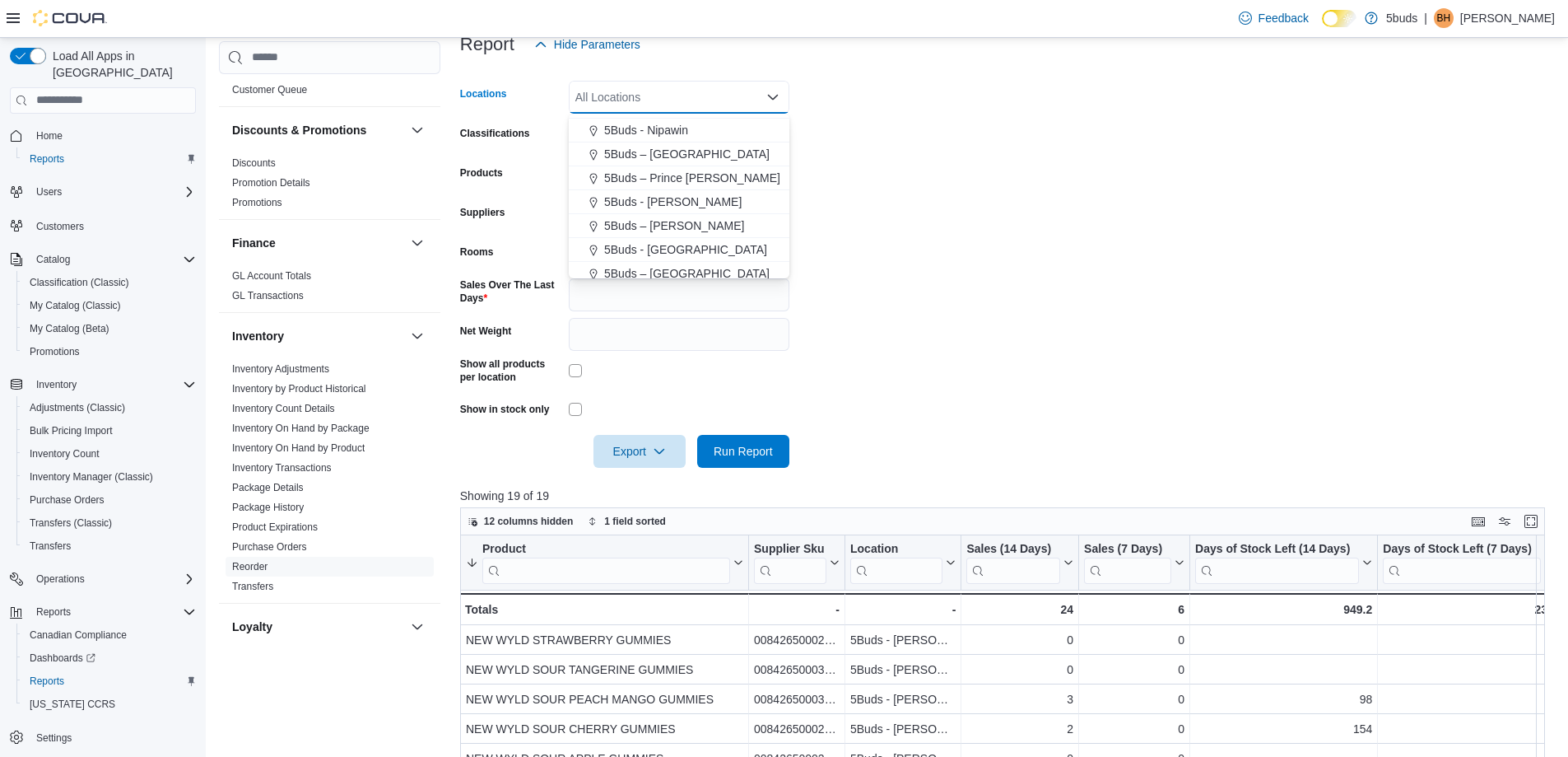
scroll to position [122, 0]
click at [658, 218] on span "5Buds – Warman" at bounding box center [674, 218] width 140 height 17
click at [1128, 216] on form "Locations 5Buds – Warman Combo box. Selected. 5Buds – Warman. Press Backspace t…" at bounding box center [1008, 264] width 1096 height 406
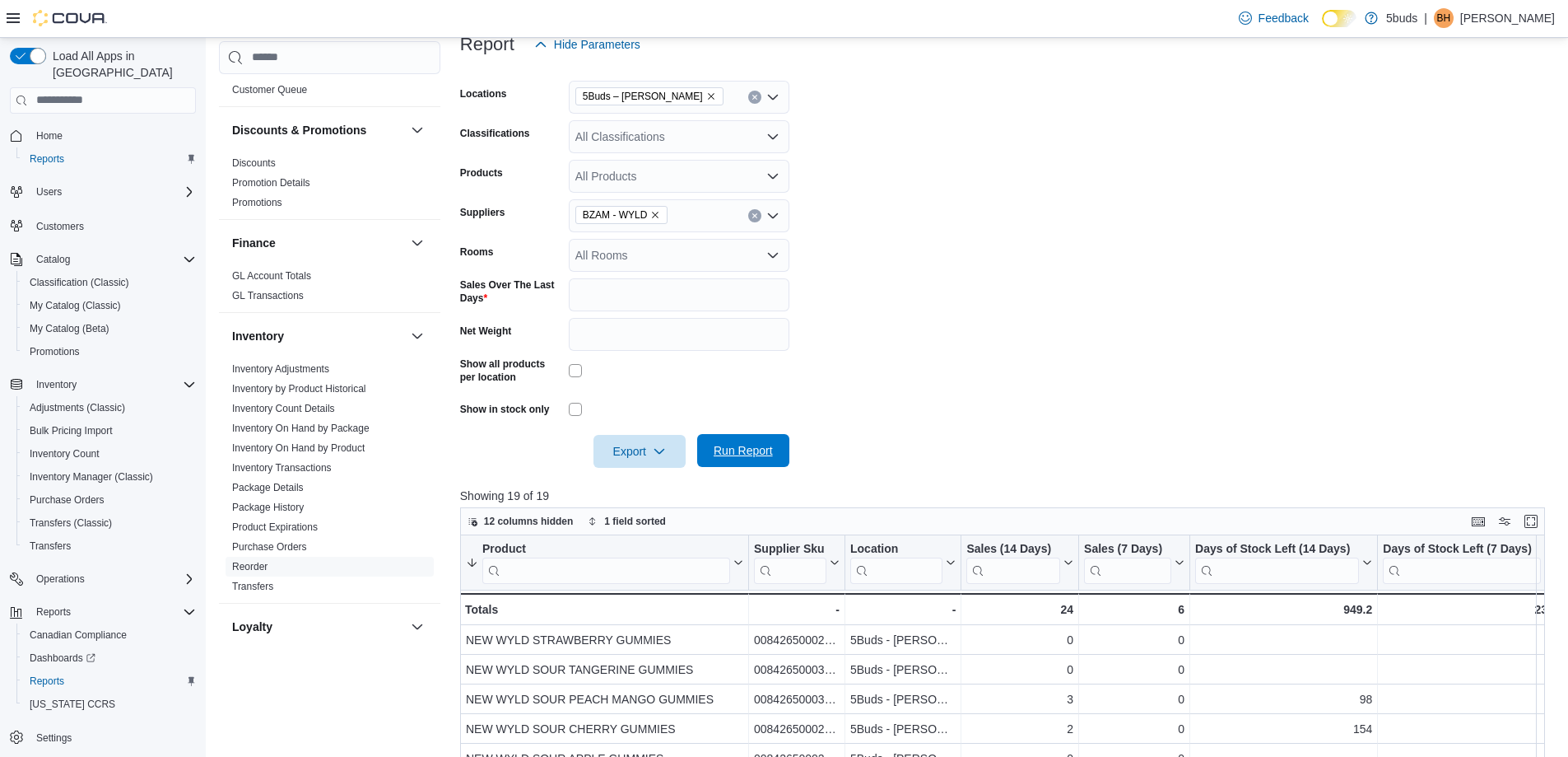
click at [748, 443] on span "Run Report" at bounding box center [742, 450] width 59 height 17
click at [642, 449] on span "Export" at bounding box center [640, 450] width 73 height 33
click at [642, 475] on button "Export to Excel" at bounding box center [642, 483] width 94 height 33
click at [706, 96] on icon "Remove 5Buds – Warman from selection in this group" at bounding box center [711, 96] width 10 height 10
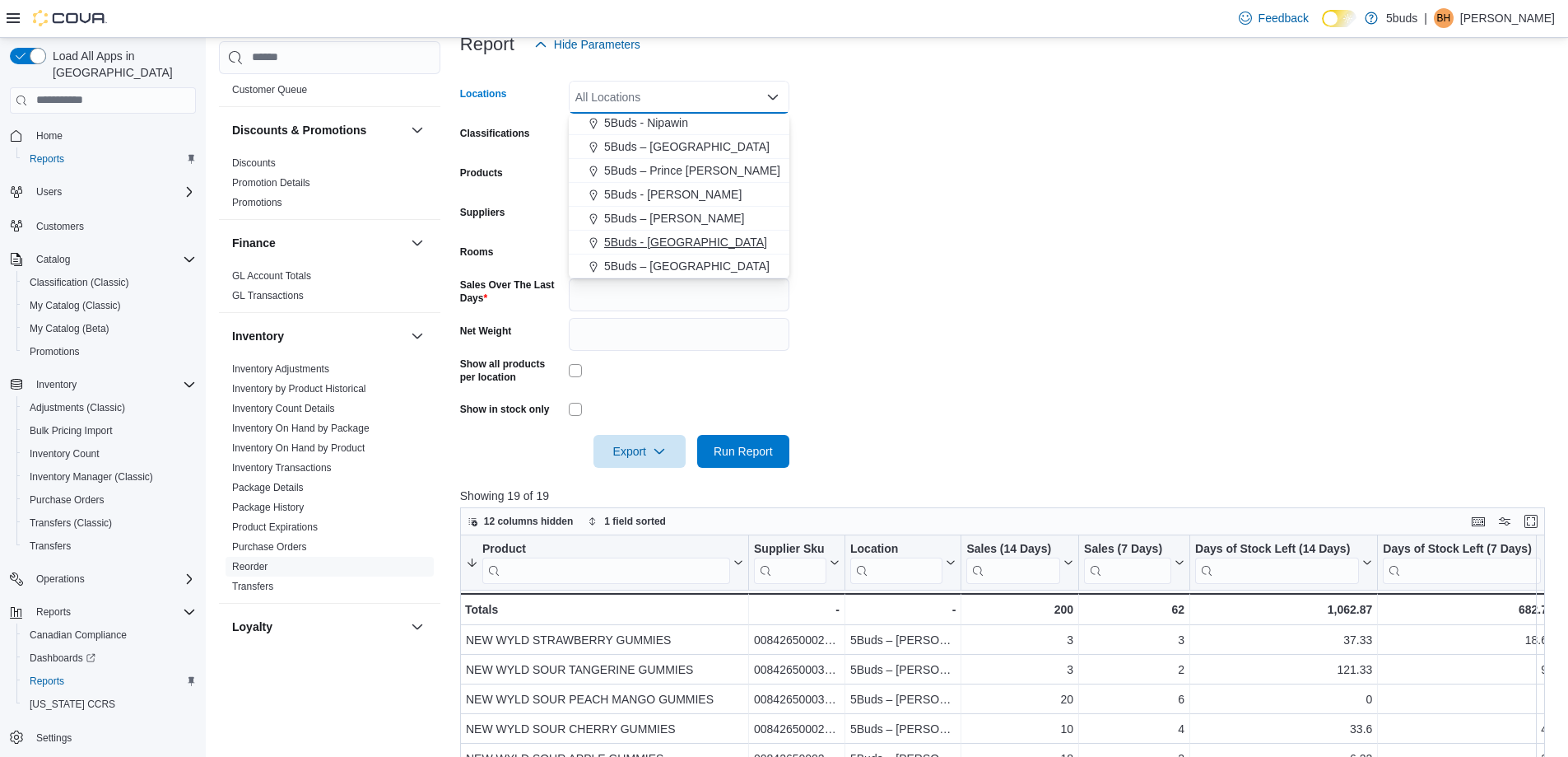
click at [665, 241] on span "5Buds - Weyburn" at bounding box center [686, 242] width 163 height 17
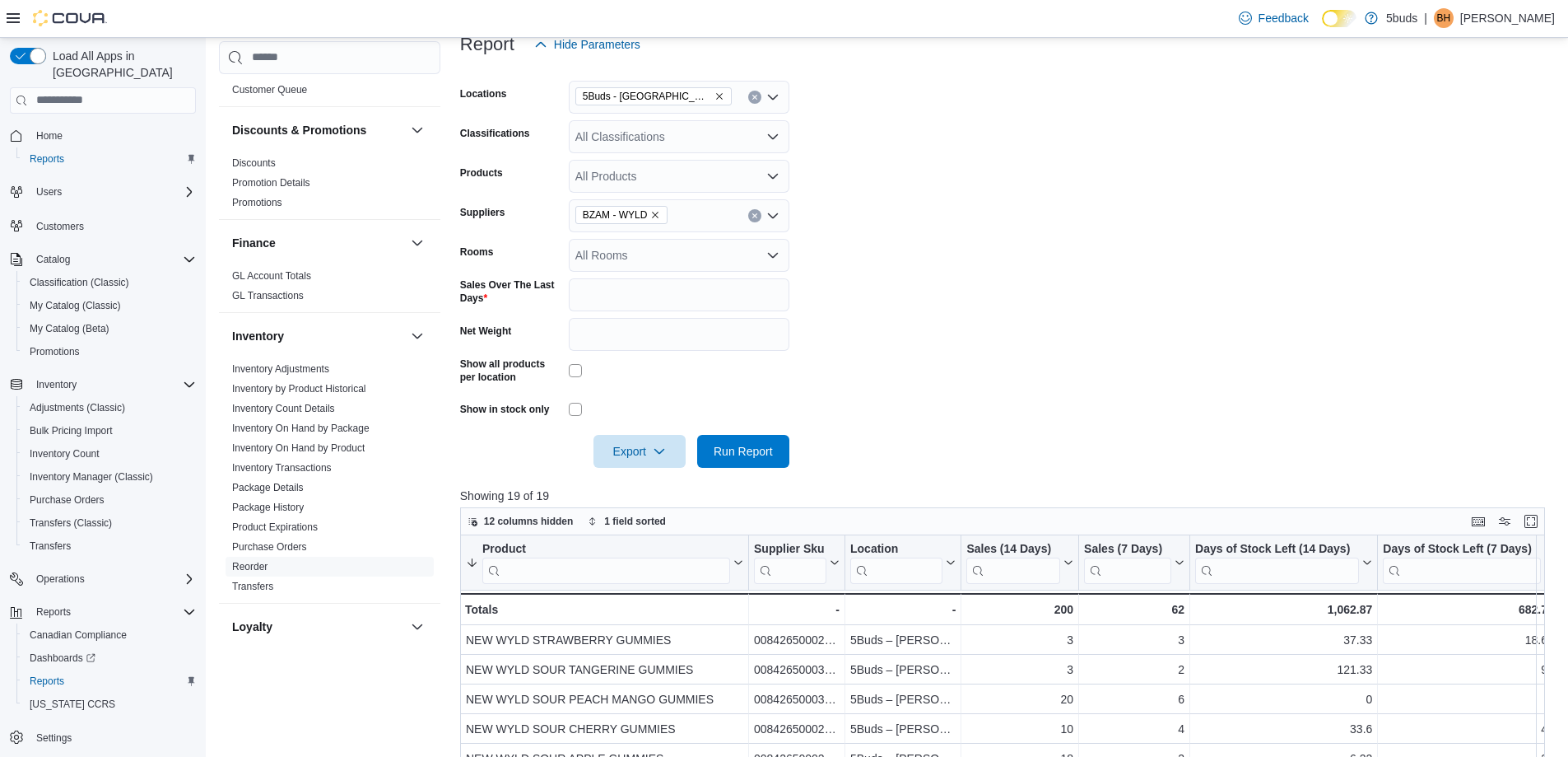
click at [1045, 214] on form "Locations 5Buds - Weyburn Classifications All Classifications Products All Prod…" at bounding box center [1008, 264] width 1096 height 406
click at [726, 436] on span "Run Report" at bounding box center [743, 450] width 73 height 33
click at [645, 453] on span "Export" at bounding box center [640, 450] width 73 height 33
click at [634, 481] on span "Export to Excel" at bounding box center [642, 483] width 74 height 13
click at [714, 93] on icon "Remove 5Buds - Weyburn from selection in this group" at bounding box center [719, 96] width 10 height 10
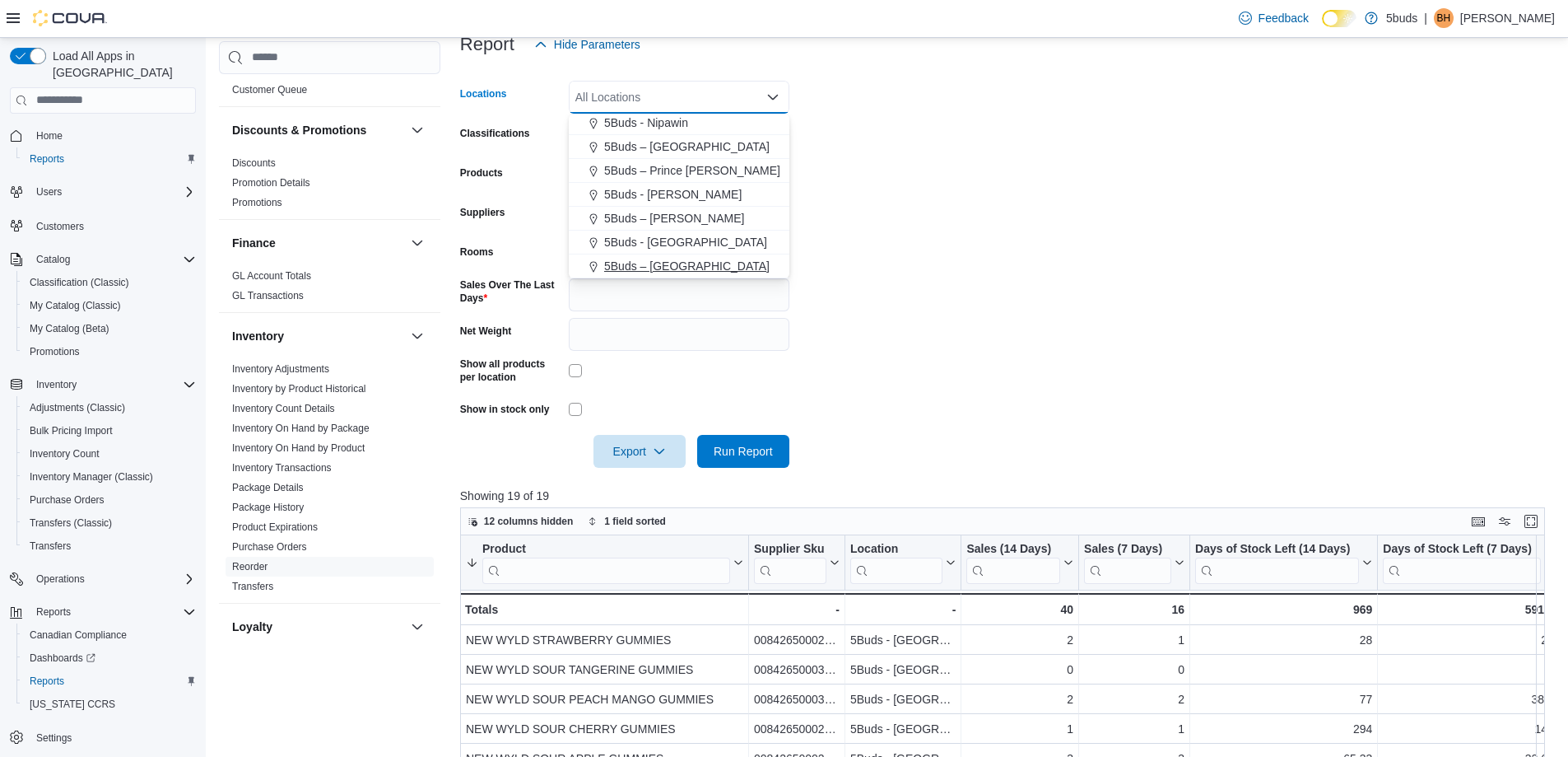
click at [634, 262] on span "5Buds – Yorkton" at bounding box center [687, 266] width 165 height 17
click at [1241, 290] on form "Locations 5Buds – Yorkton Combo box. Selected. 5Buds – Yorkton. Press Backspace…" at bounding box center [1008, 264] width 1096 height 406
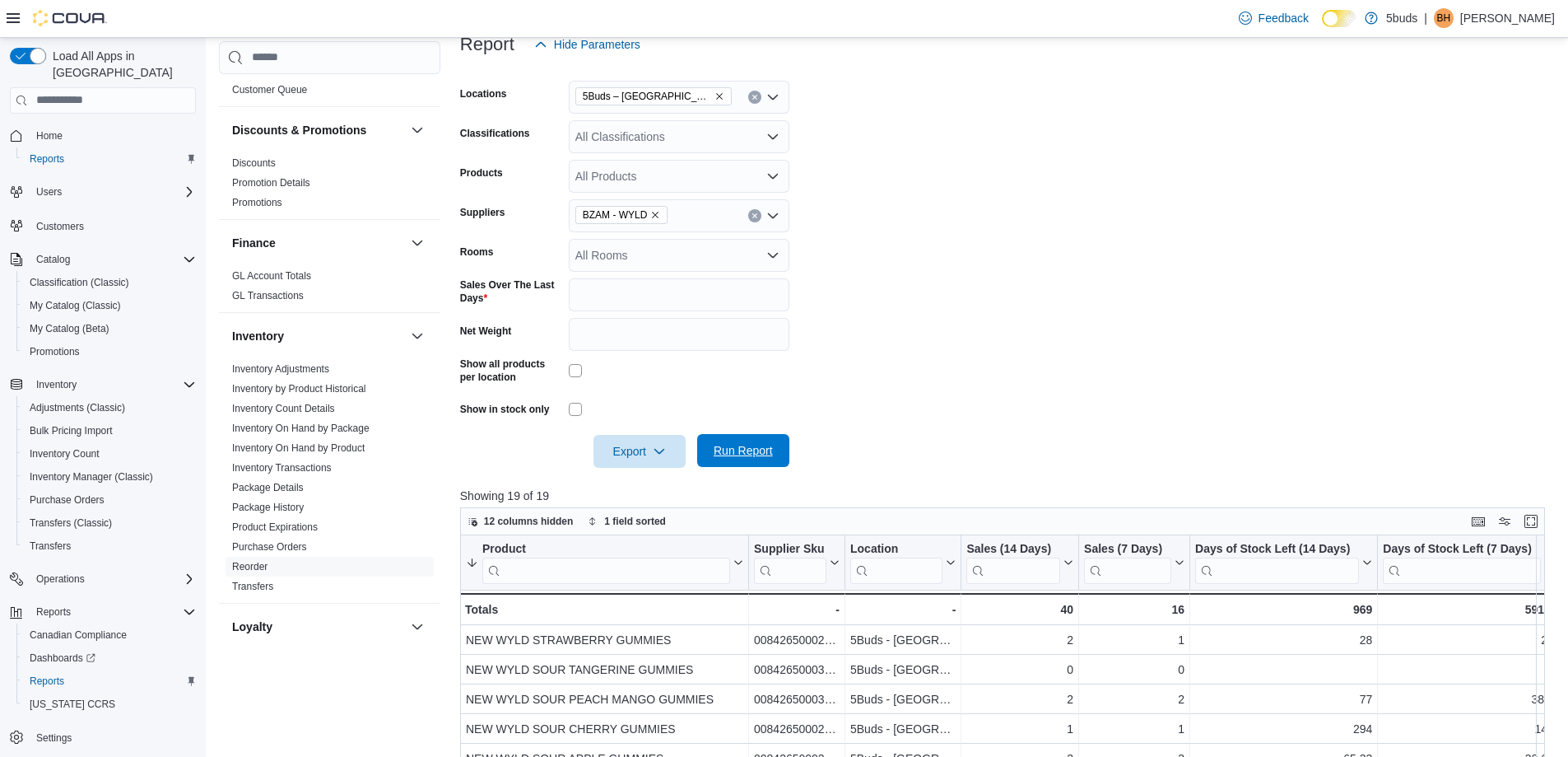
click at [772, 463] on span "Run Report" at bounding box center [743, 450] width 73 height 33
click at [642, 444] on span "Export" at bounding box center [640, 450] width 73 height 33
click at [657, 480] on span "Export to Excel" at bounding box center [642, 483] width 74 height 13
